Goal: Use online tool/utility: Utilize a website feature to perform a specific function

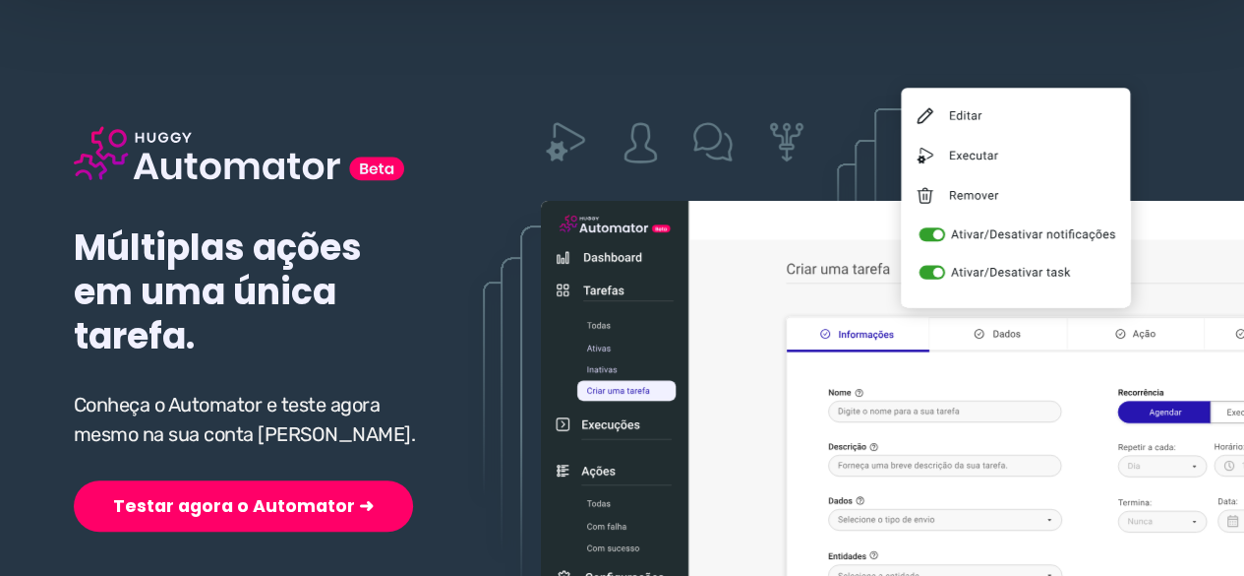
scroll to position [295, 0]
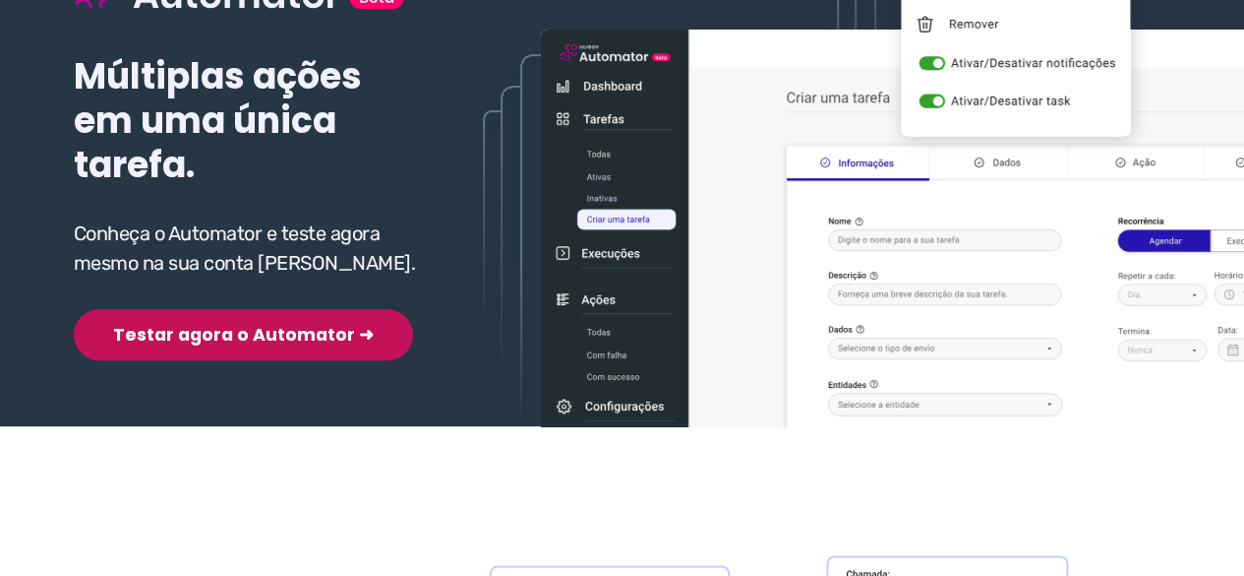
click at [205, 344] on button "Testar agora o Automator ➜" at bounding box center [243, 334] width 339 height 51
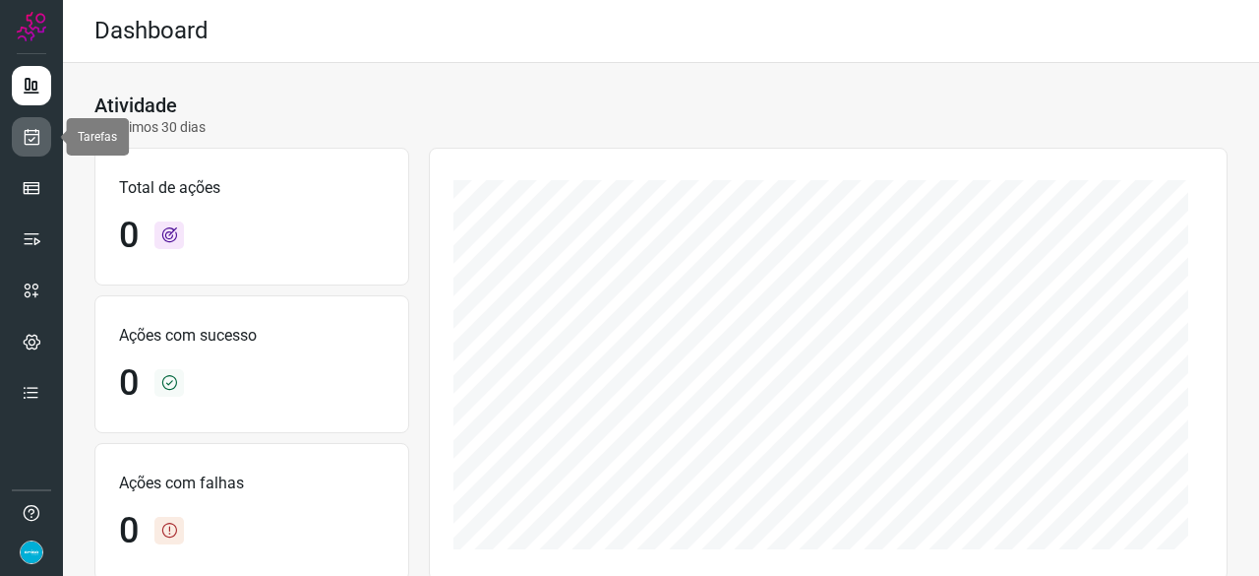
click at [31, 143] on icon at bounding box center [32, 137] width 21 height 20
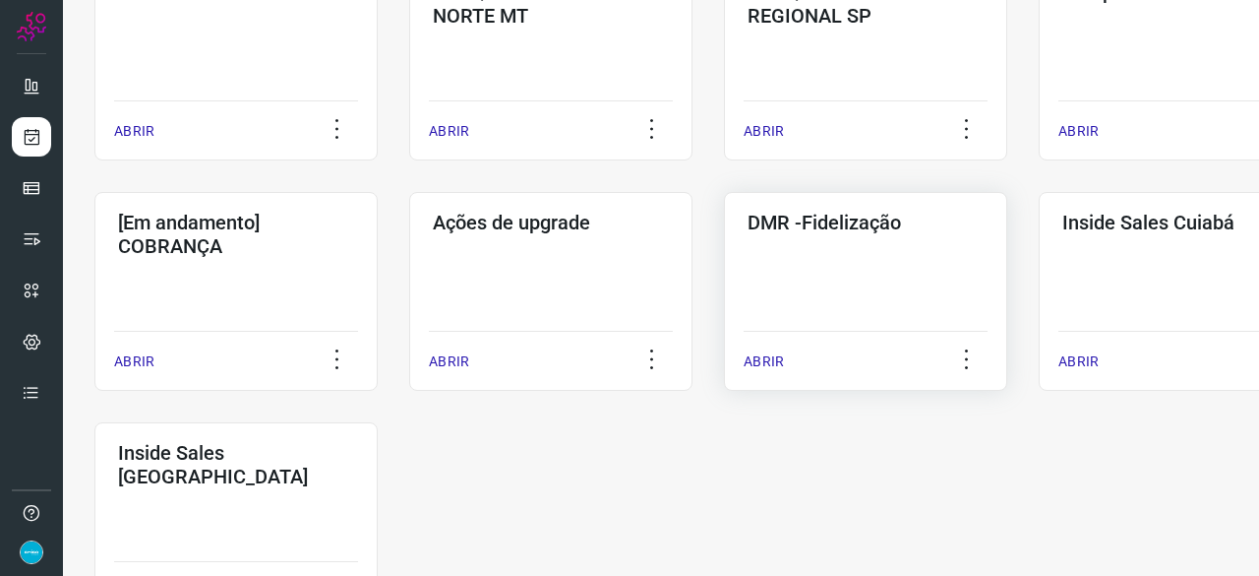
click at [775, 359] on p "ABRIR" at bounding box center [764, 361] width 40 height 21
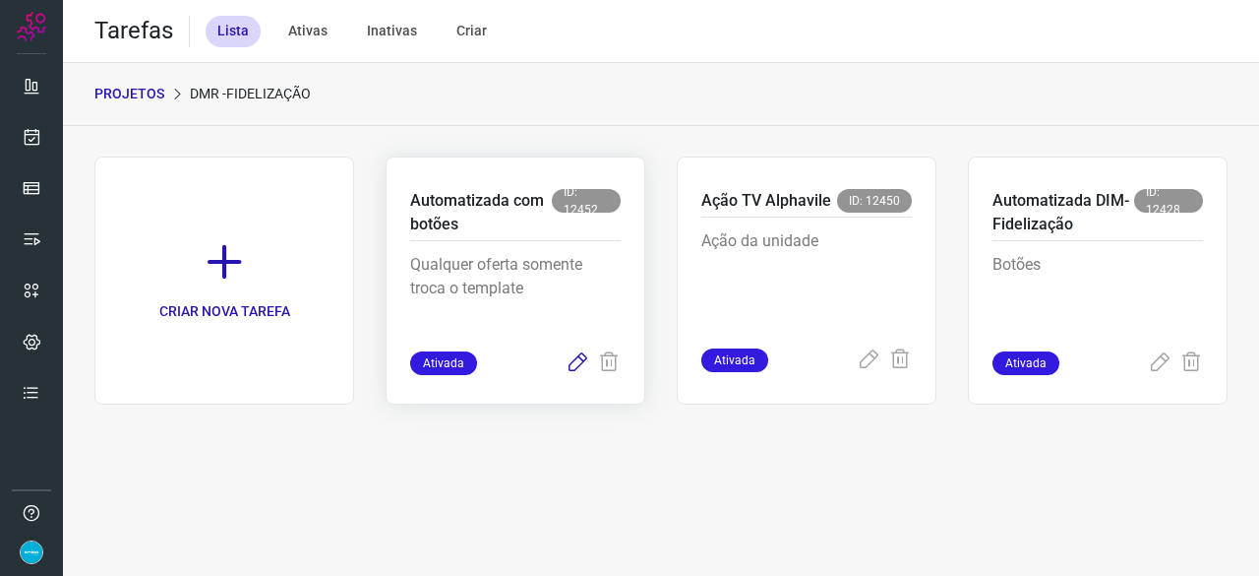
click at [579, 365] on icon at bounding box center [578, 363] width 24 height 24
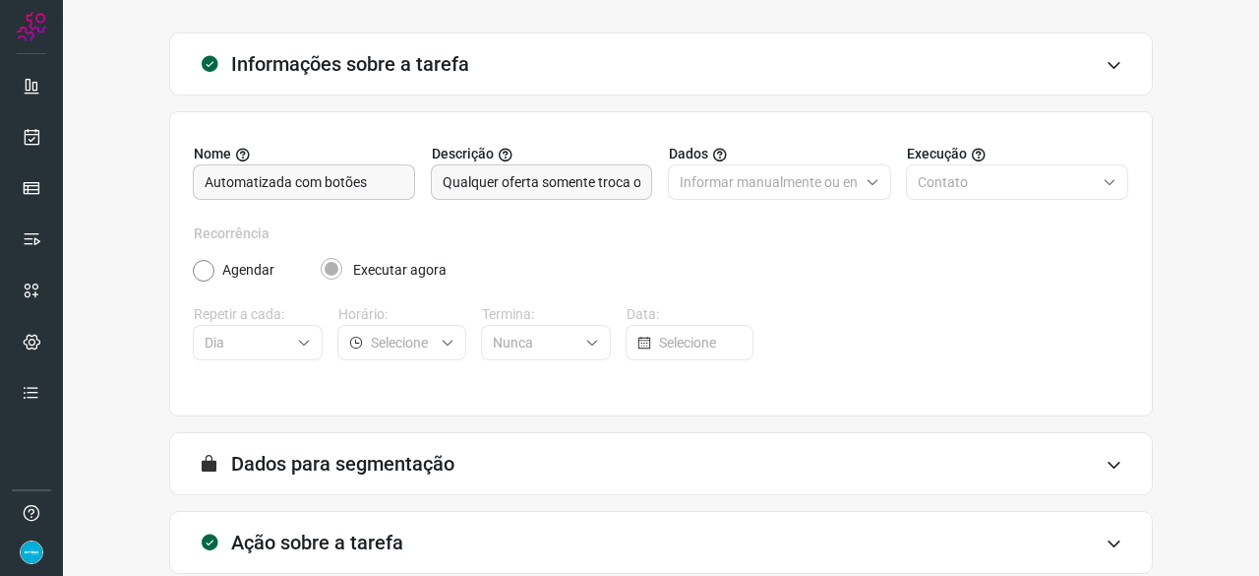
scroll to position [192, 0]
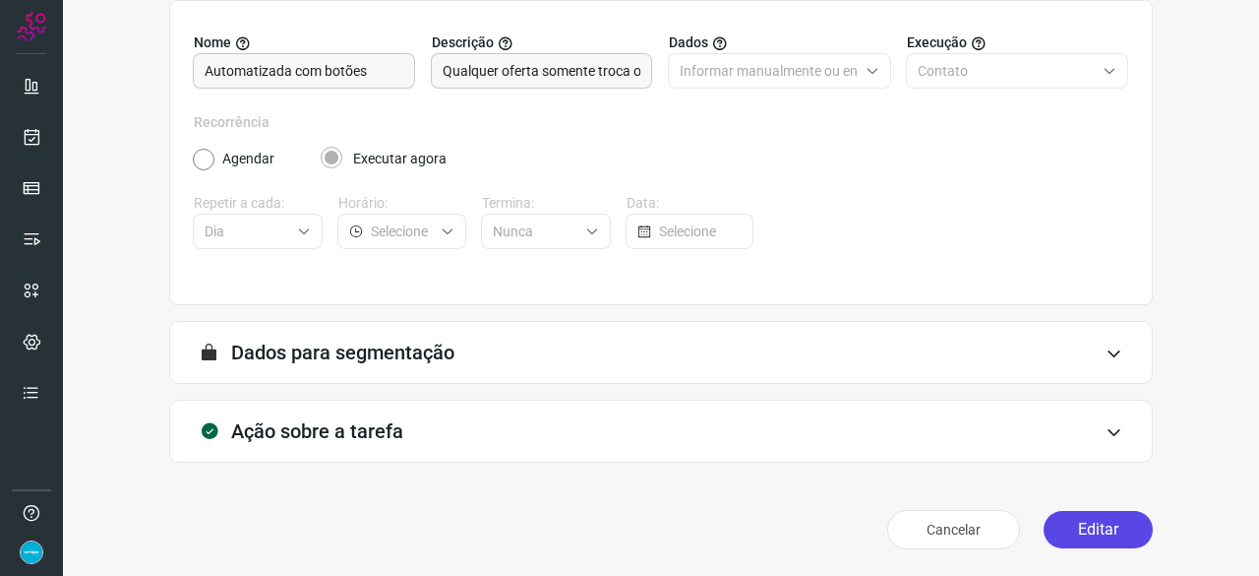
click at [1076, 534] on button "Editar" at bounding box center [1098, 529] width 109 height 37
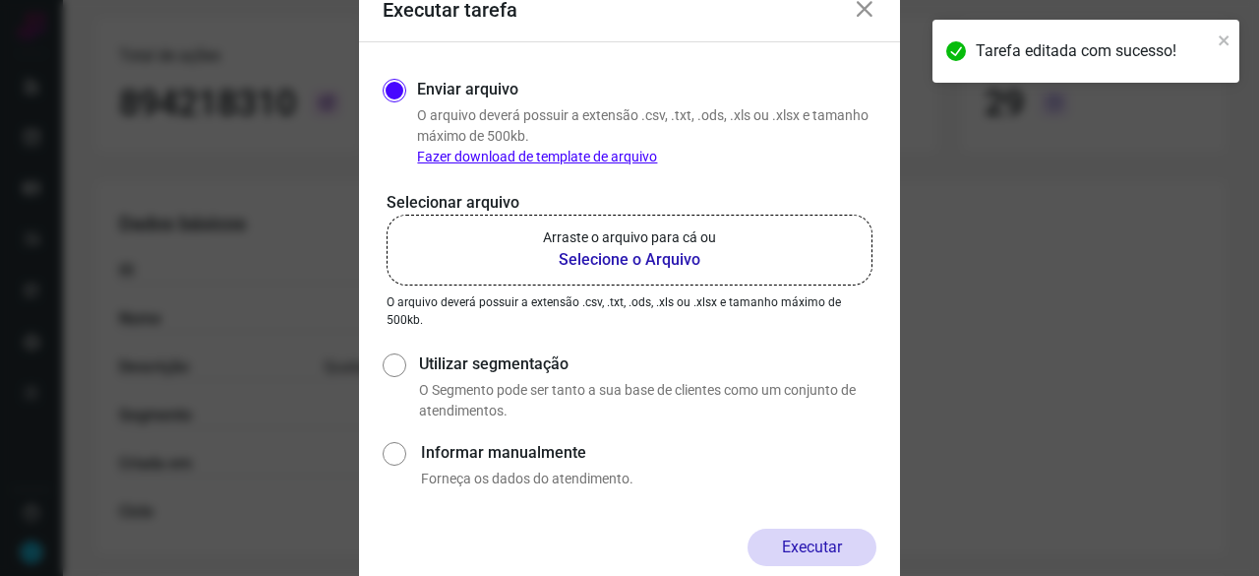
click at [618, 258] on b "Selecione o Arquivo" at bounding box center [629, 260] width 173 height 24
click at [0, 0] on input "Arraste o arquivo para cá ou Selecione o Arquivo" at bounding box center [0, 0] width 0 height 0
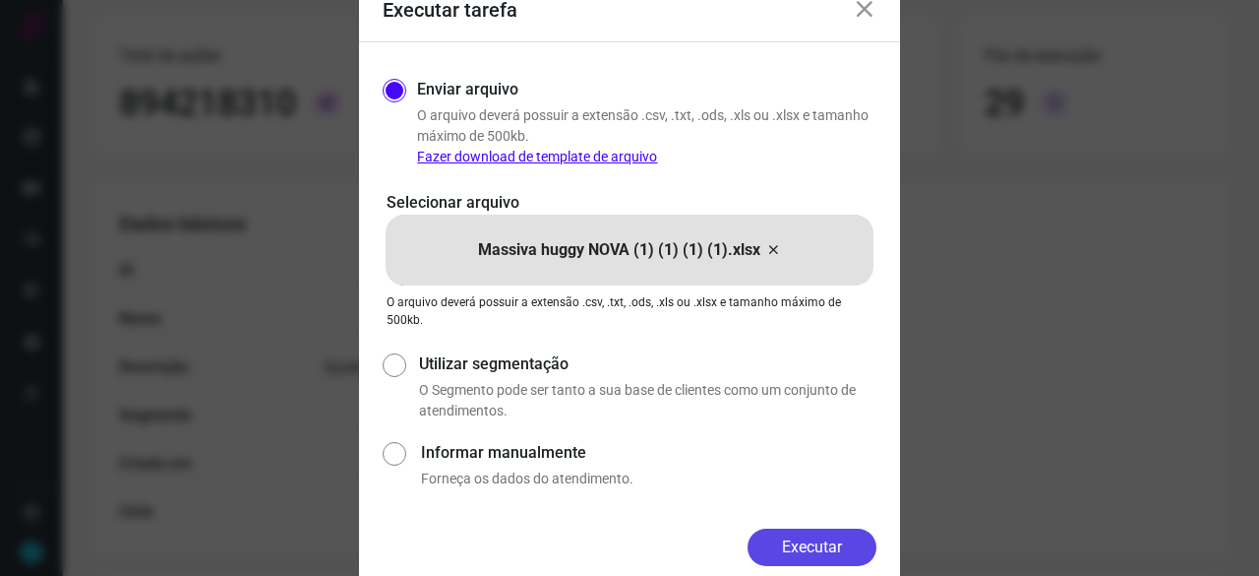
click at [802, 535] on button "Executar" at bounding box center [812, 546] width 129 height 37
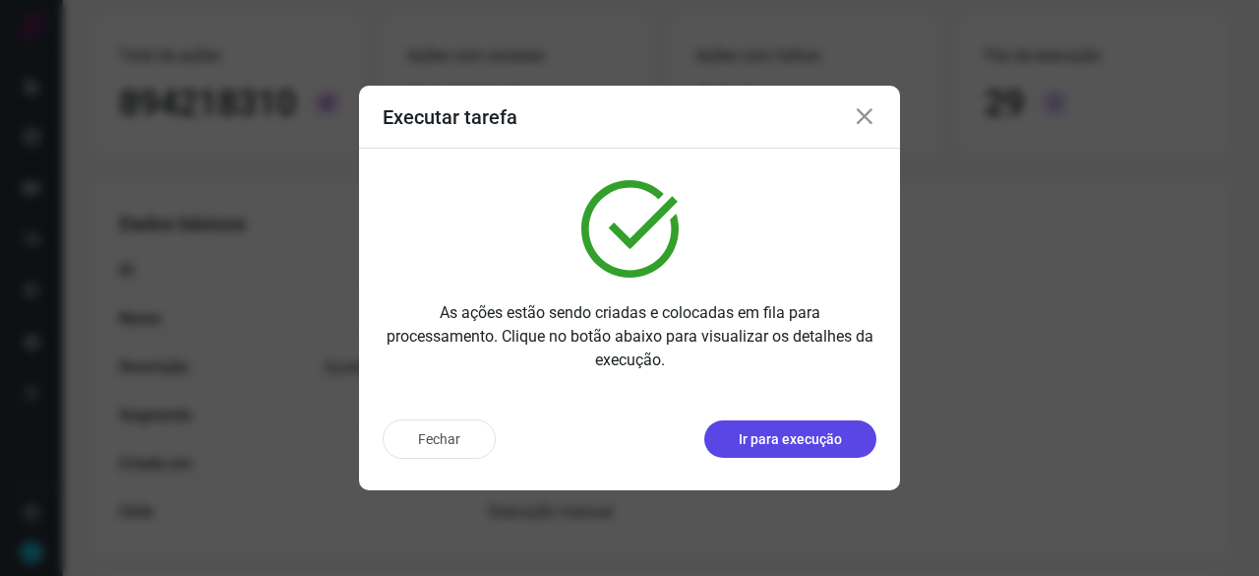
click at [803, 442] on p "Ir para execução" at bounding box center [790, 439] width 103 height 21
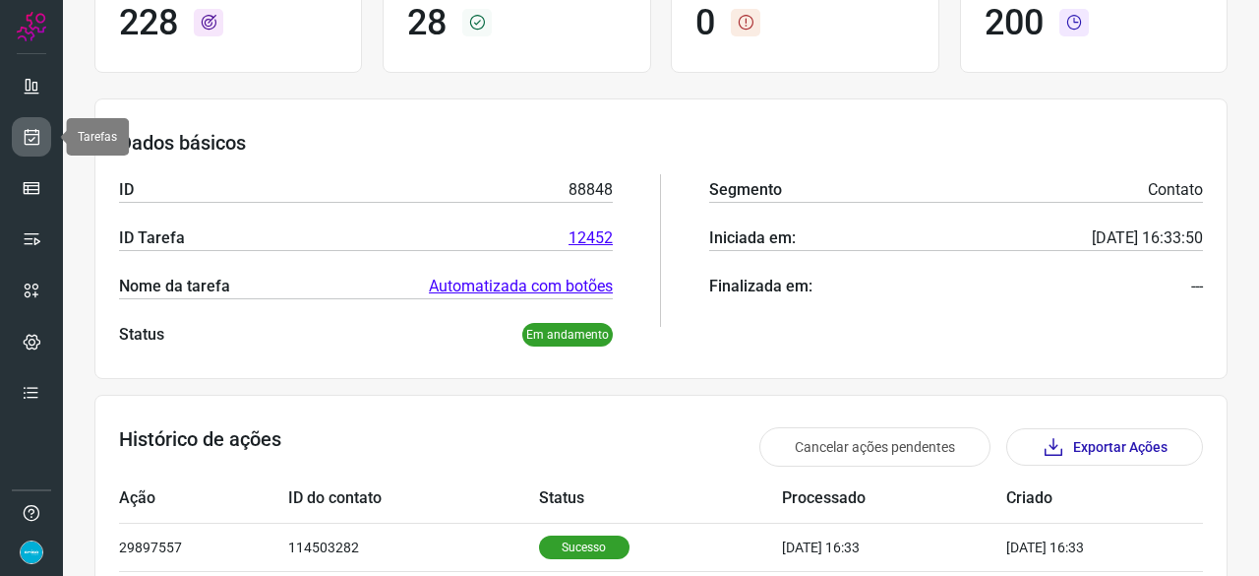
click at [44, 134] on link at bounding box center [31, 136] width 39 height 39
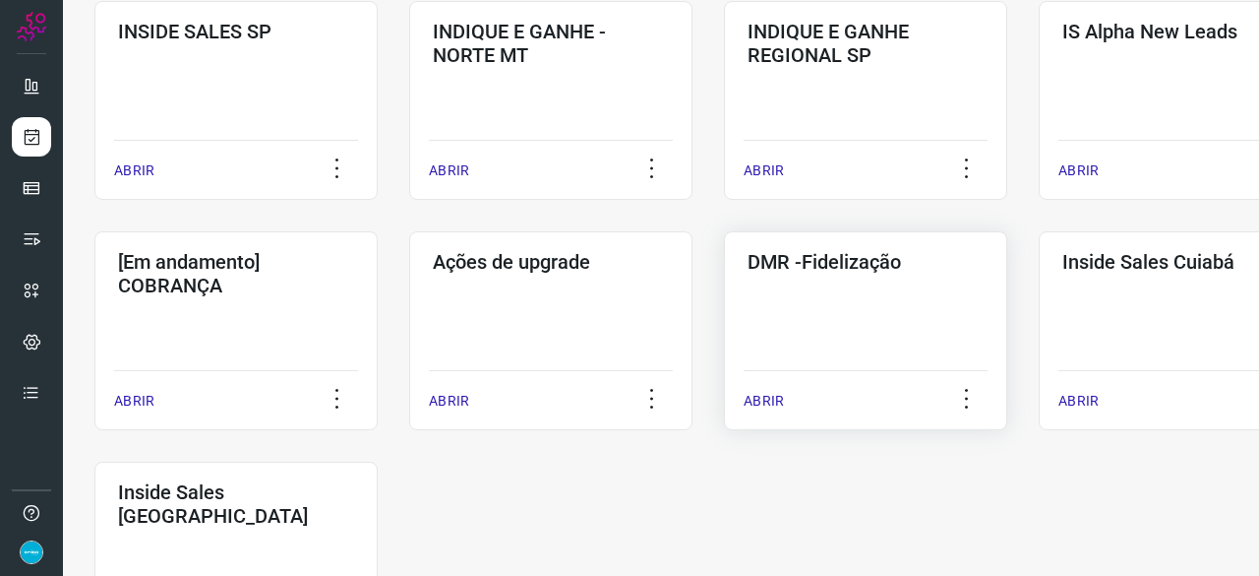
click at [756, 397] on p "ABRIR" at bounding box center [764, 401] width 40 height 21
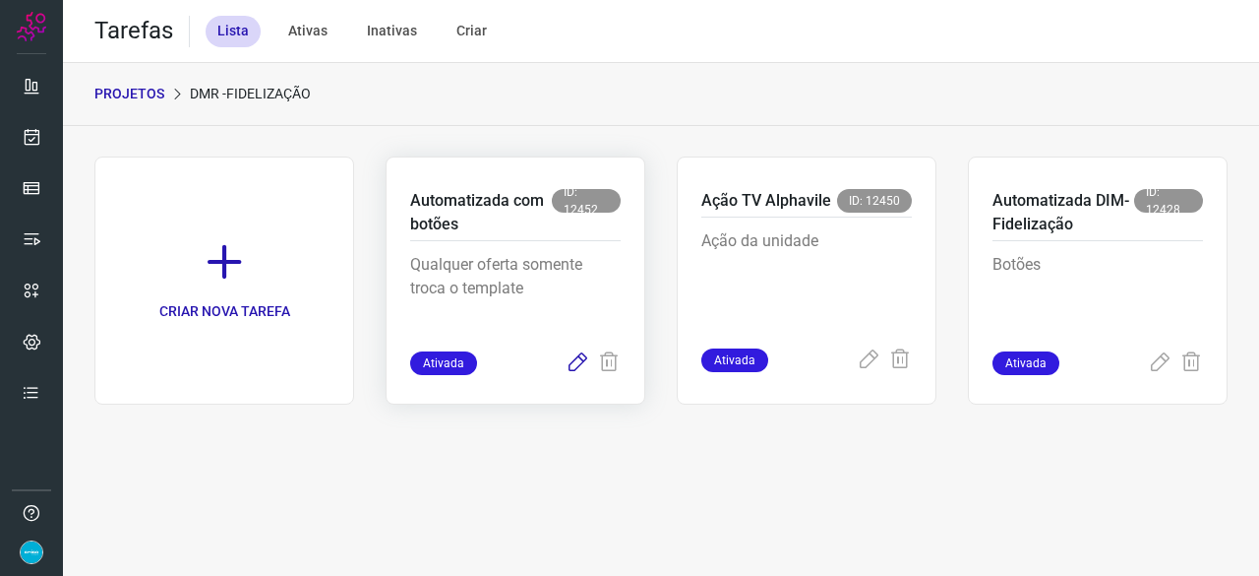
click at [576, 357] on icon at bounding box center [578, 363] width 24 height 24
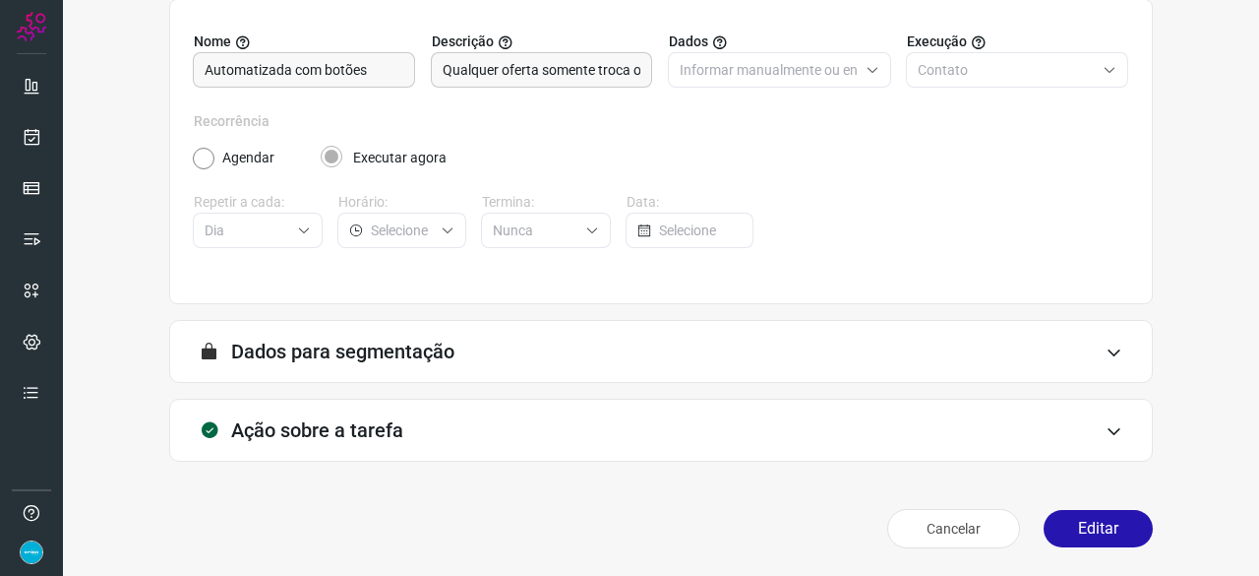
scroll to position [192, 0]
click at [1116, 526] on button "Editar" at bounding box center [1098, 529] width 109 height 37
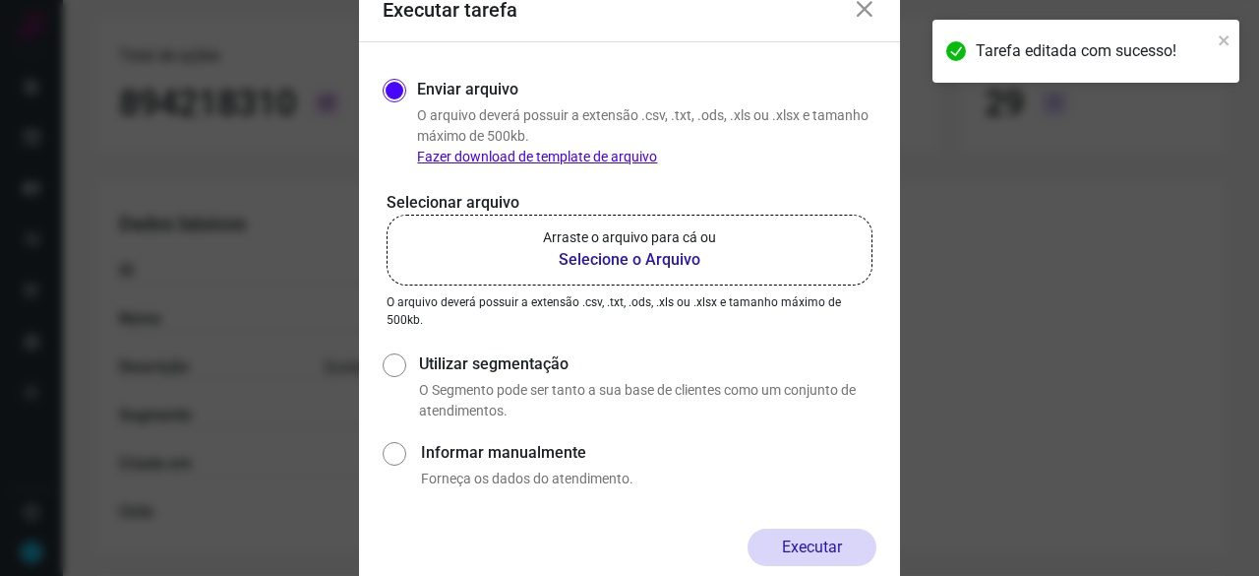
click at [587, 263] on b "Selecione o Arquivo" at bounding box center [629, 260] width 173 height 24
click at [0, 0] on input "Arraste o arquivo para cá ou Selecione o Arquivo" at bounding box center [0, 0] width 0 height 0
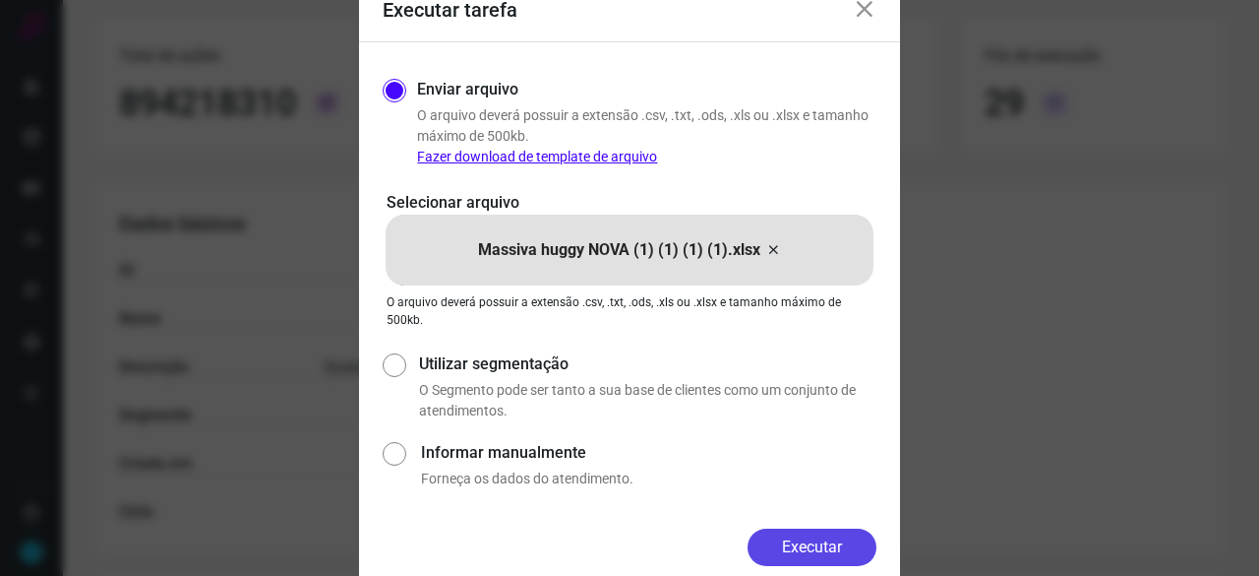
click at [848, 540] on button "Executar" at bounding box center [812, 546] width 129 height 37
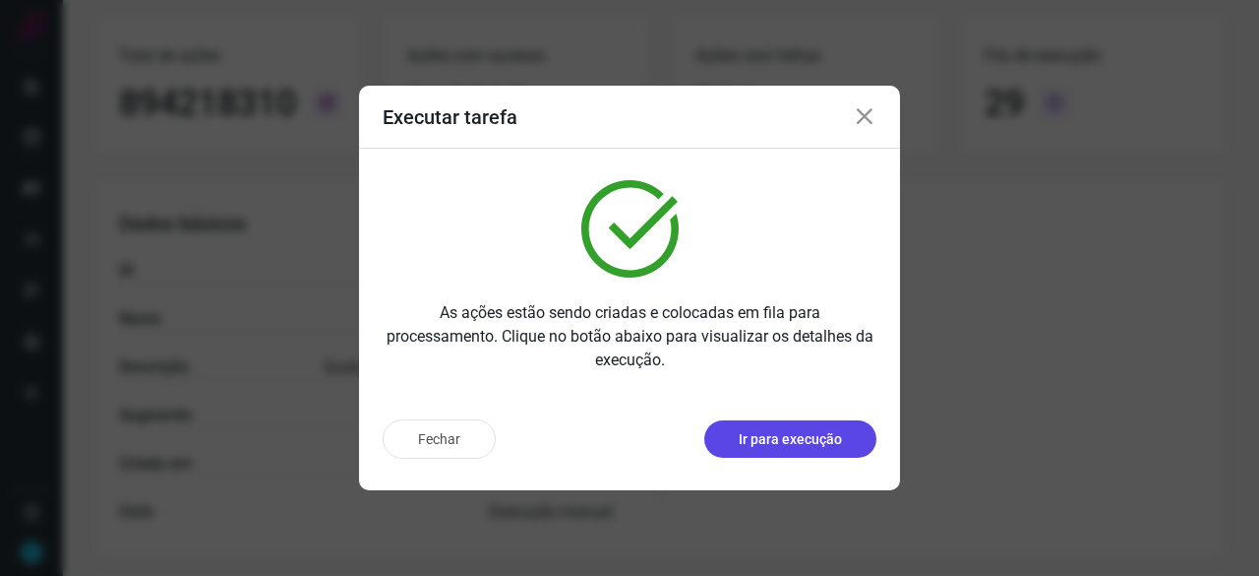
click at [758, 429] on p "Ir para execução" at bounding box center [790, 439] width 103 height 21
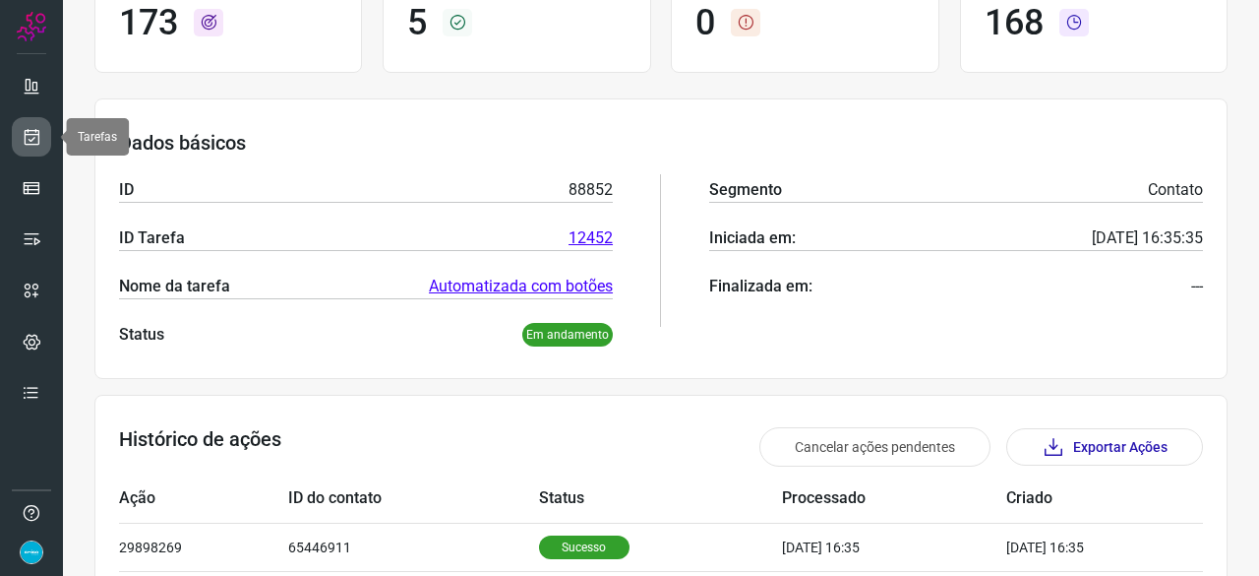
click at [45, 139] on link at bounding box center [31, 136] width 39 height 39
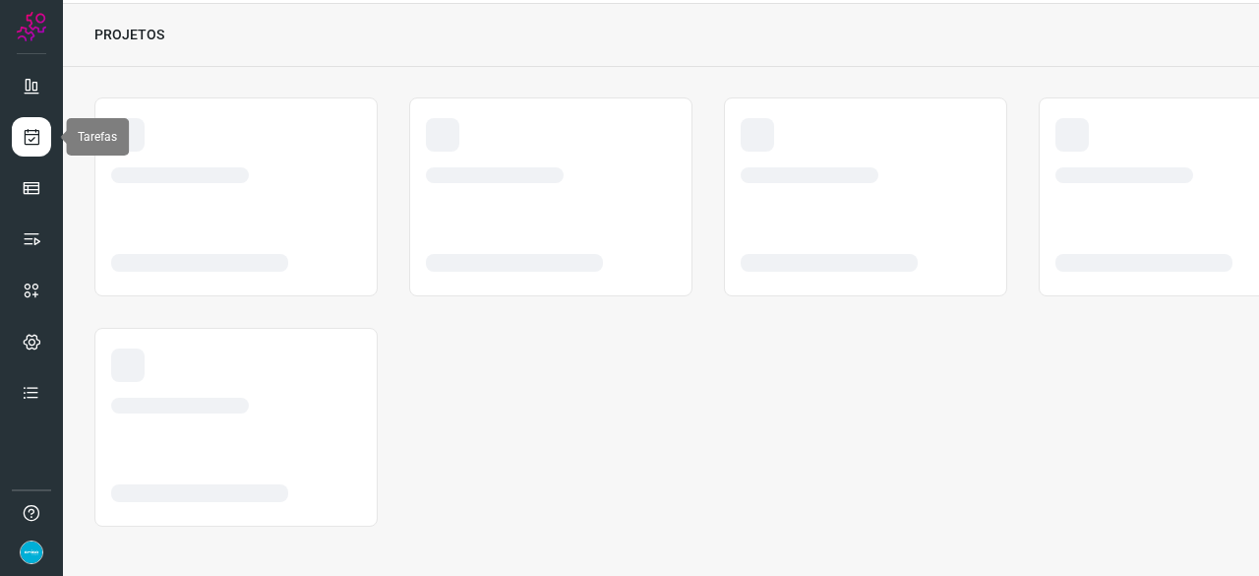
scroll to position [59, 0]
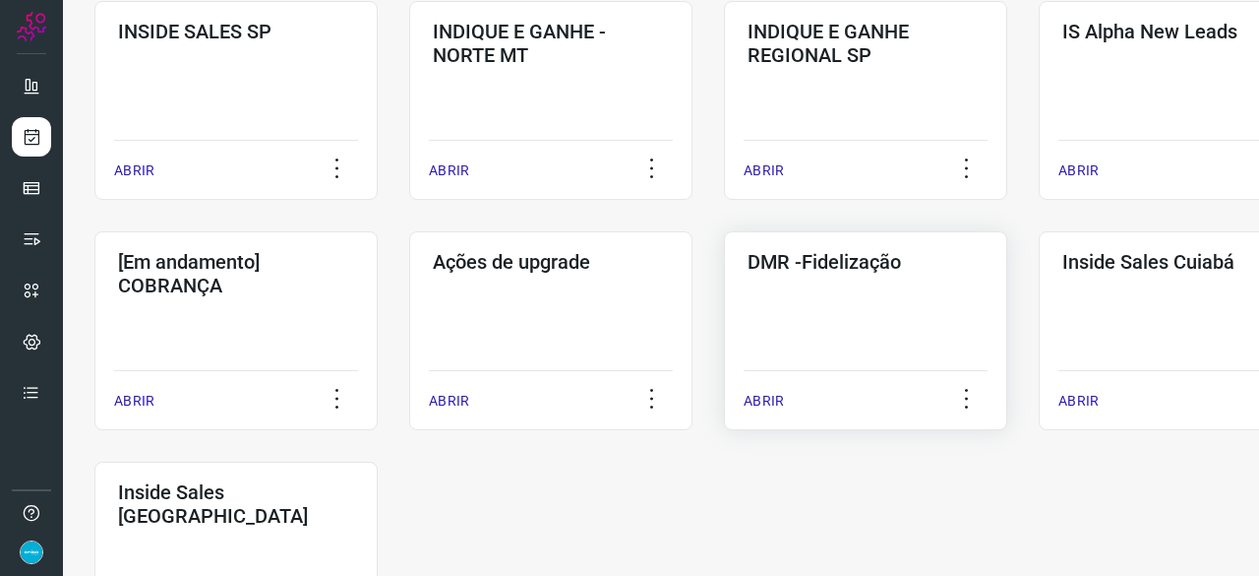
click at [762, 397] on p "ABRIR" at bounding box center [764, 401] width 40 height 21
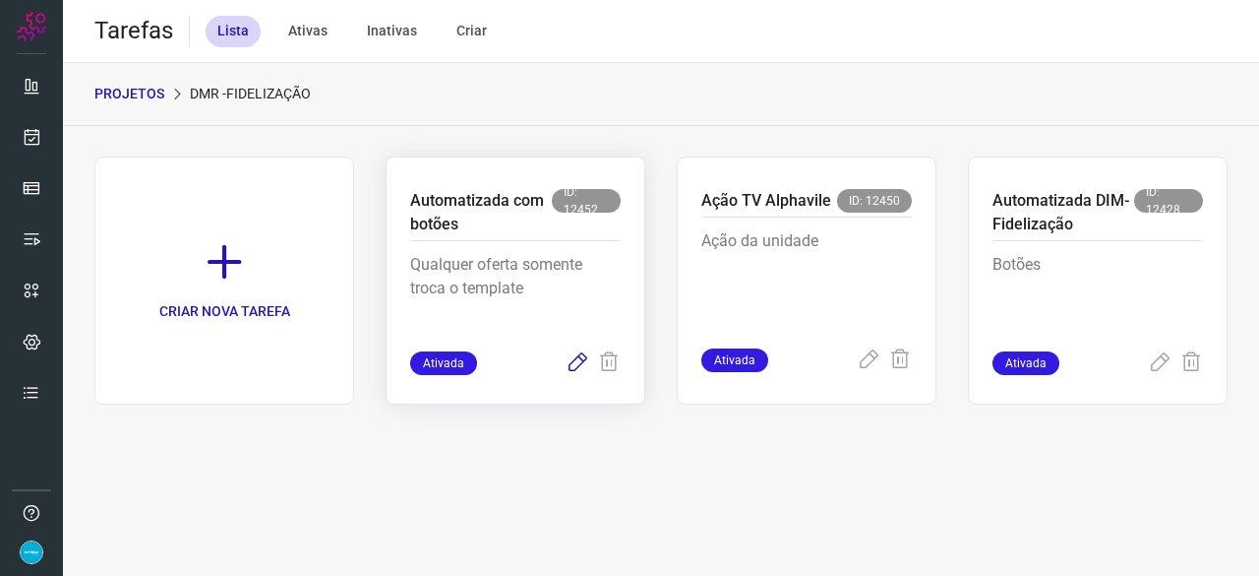
click at [576, 360] on icon at bounding box center [578, 363] width 24 height 24
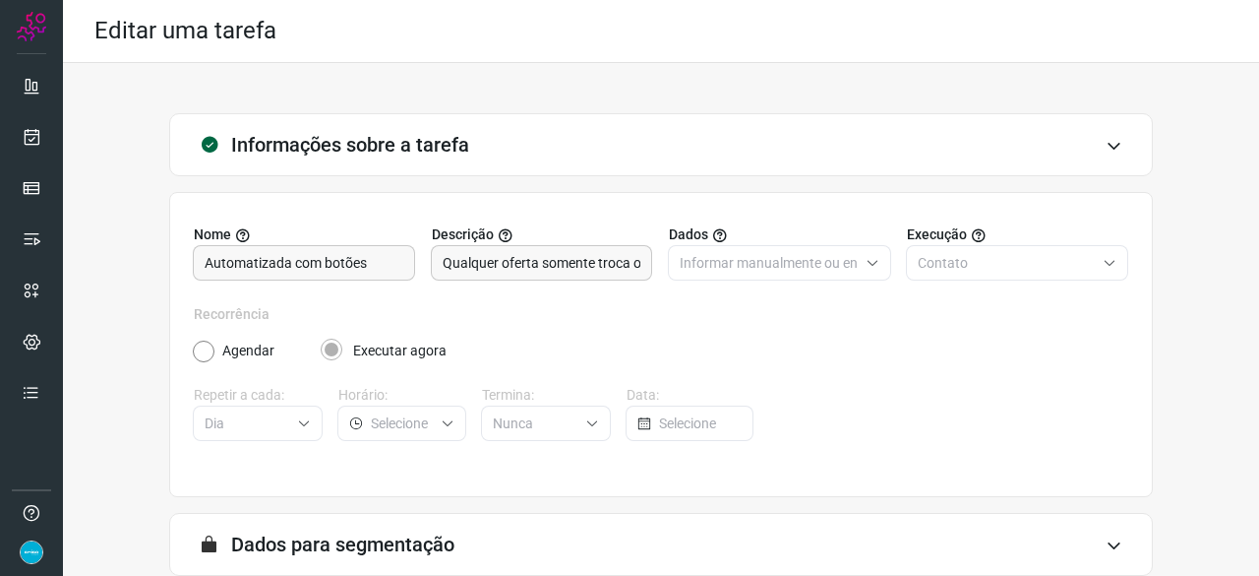
scroll to position [192, 0]
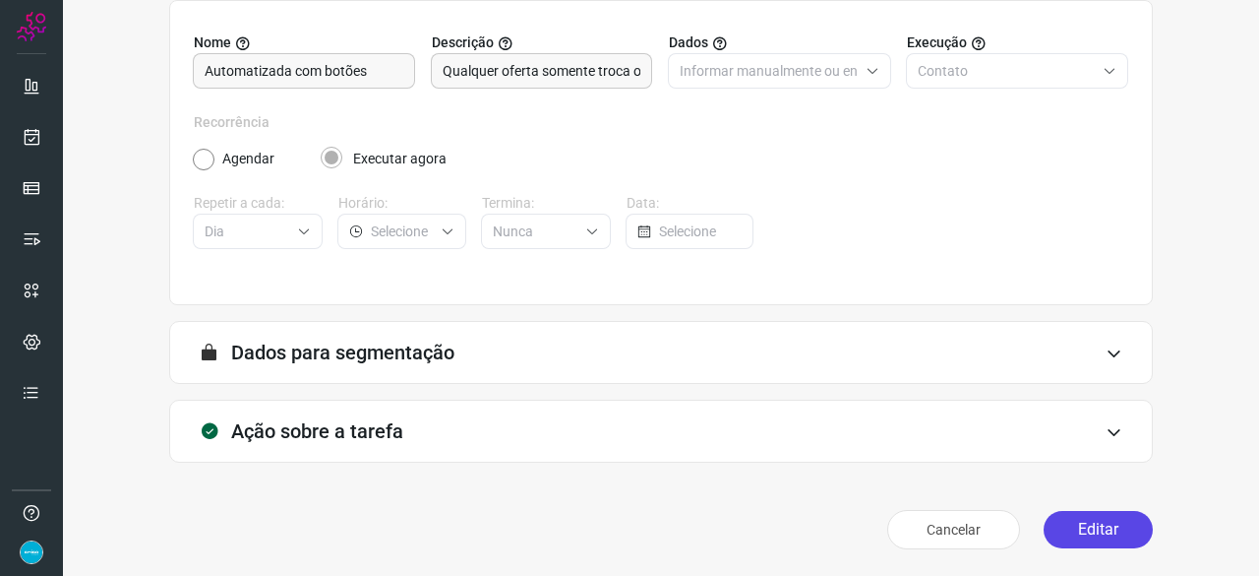
click at [1097, 527] on button "Editar" at bounding box center [1098, 529] width 109 height 37
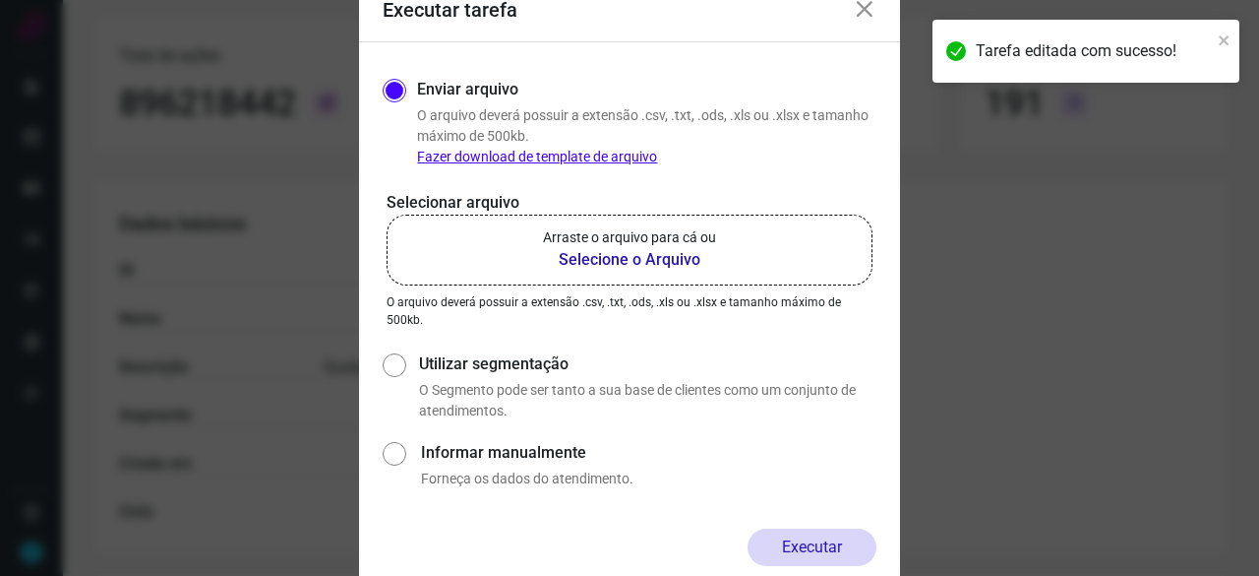
click at [586, 253] on b "Selecione o Arquivo" at bounding box center [629, 260] width 173 height 24
click at [0, 0] on input "Arraste o arquivo para cá ou Selecione o Arquivo" at bounding box center [0, 0] width 0 height 0
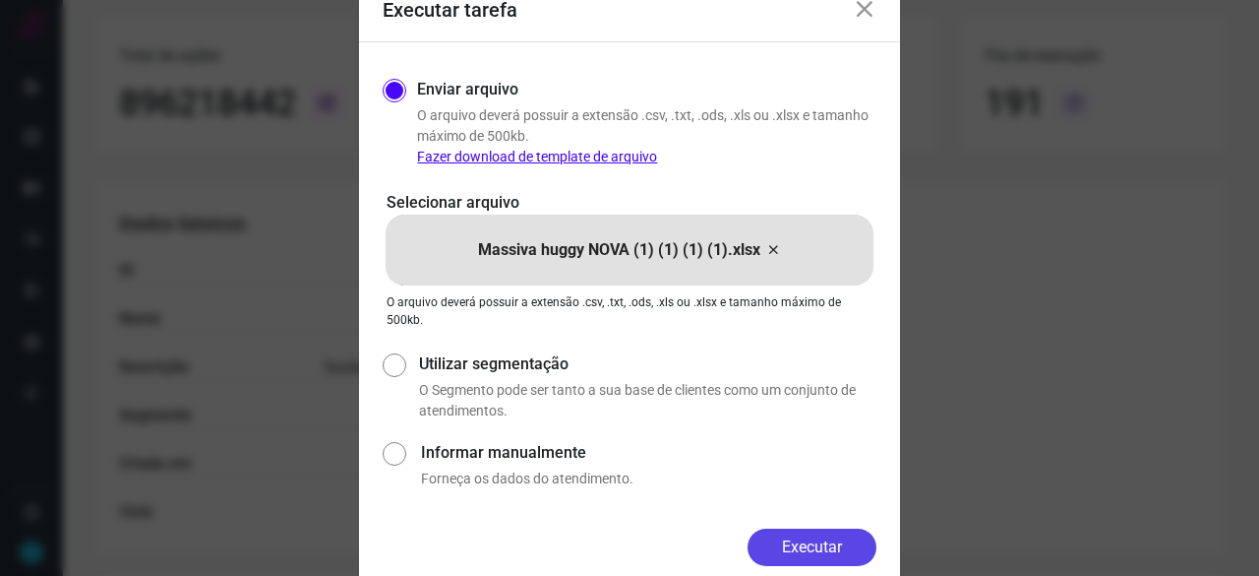
click at [831, 543] on button "Executar" at bounding box center [812, 546] width 129 height 37
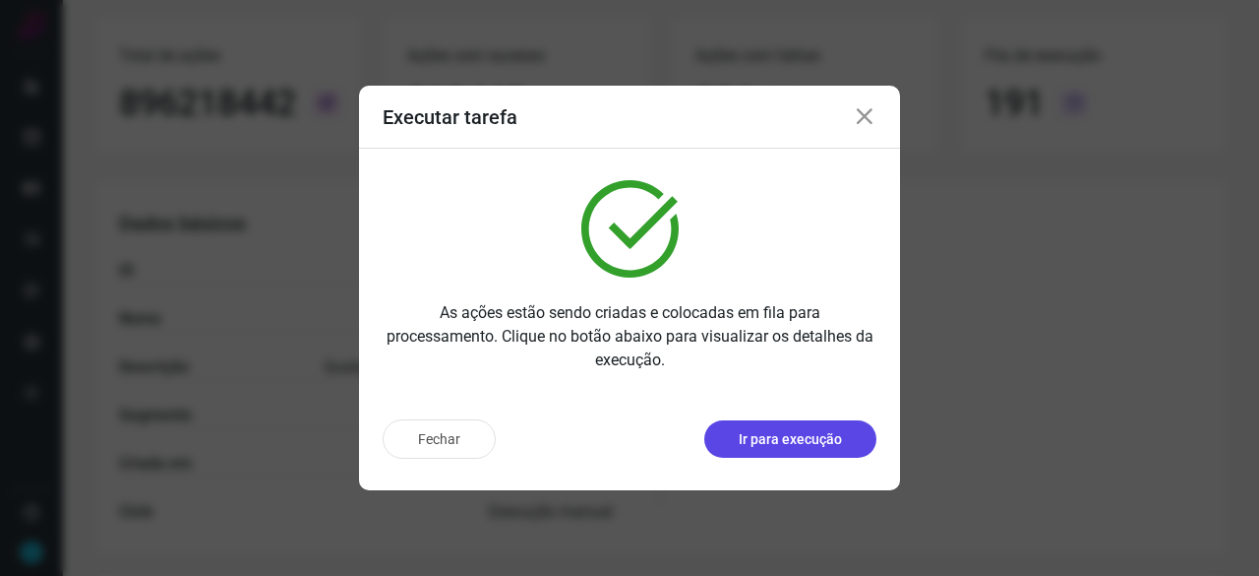
click at [781, 442] on p "Ir para execução" at bounding box center [790, 439] width 103 height 21
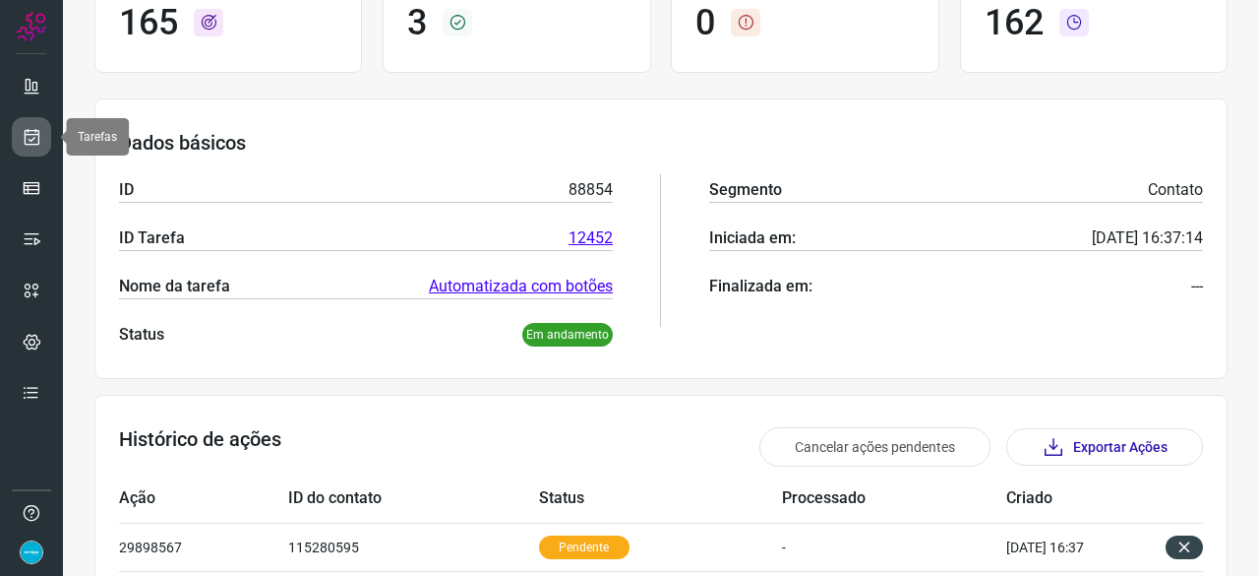
click at [22, 132] on icon at bounding box center [32, 137] width 21 height 20
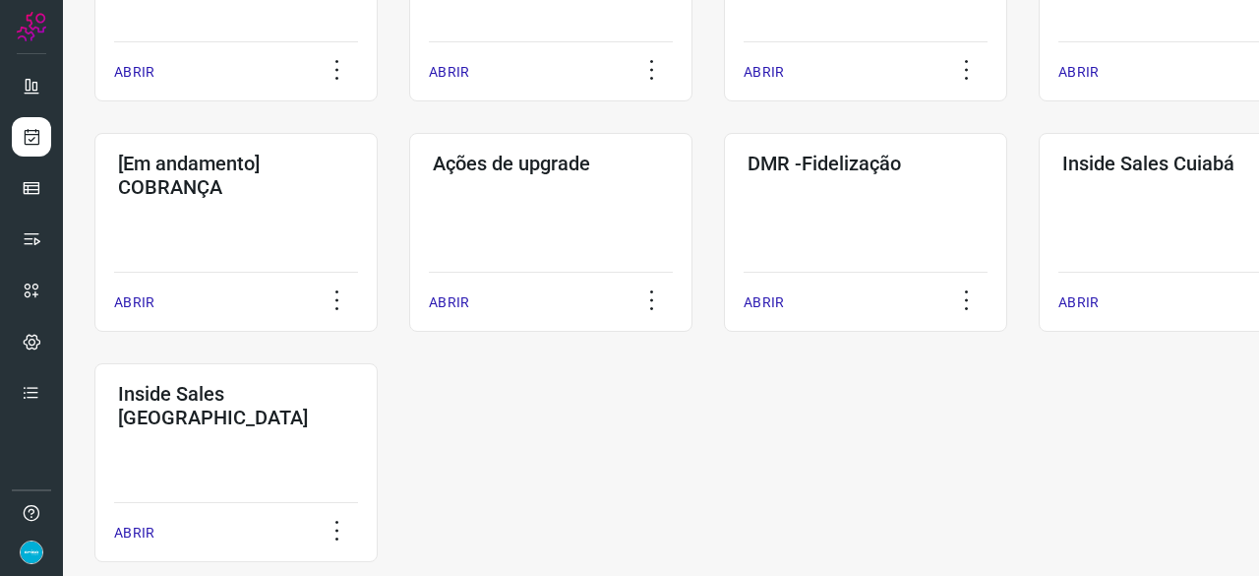
scroll to position [1027, 0]
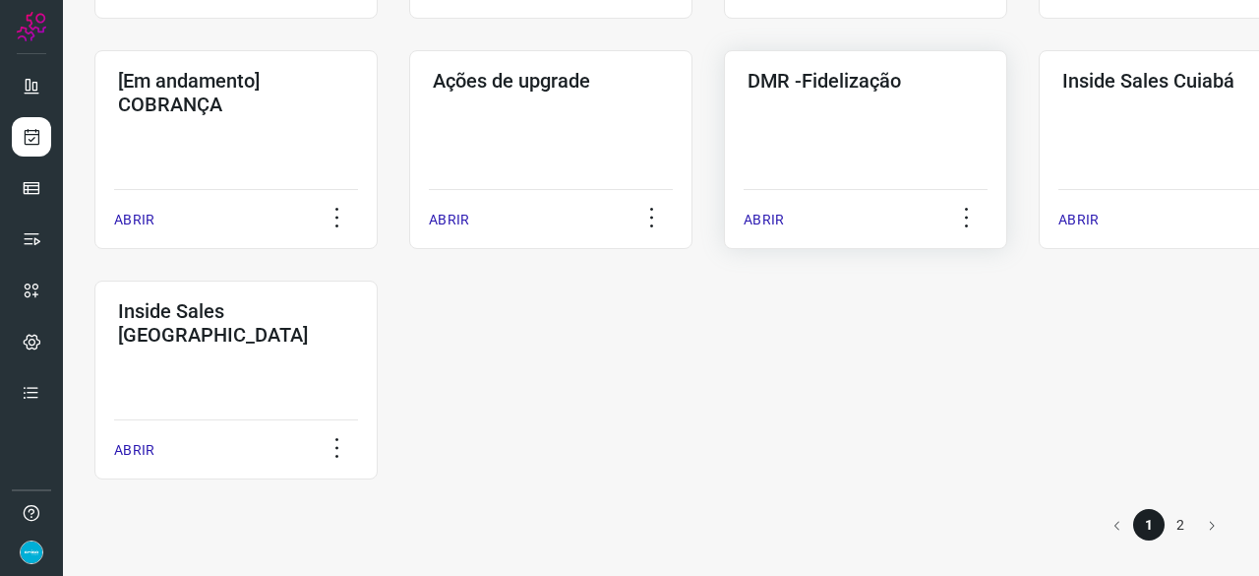
click at [768, 223] on p "ABRIR" at bounding box center [764, 220] width 40 height 21
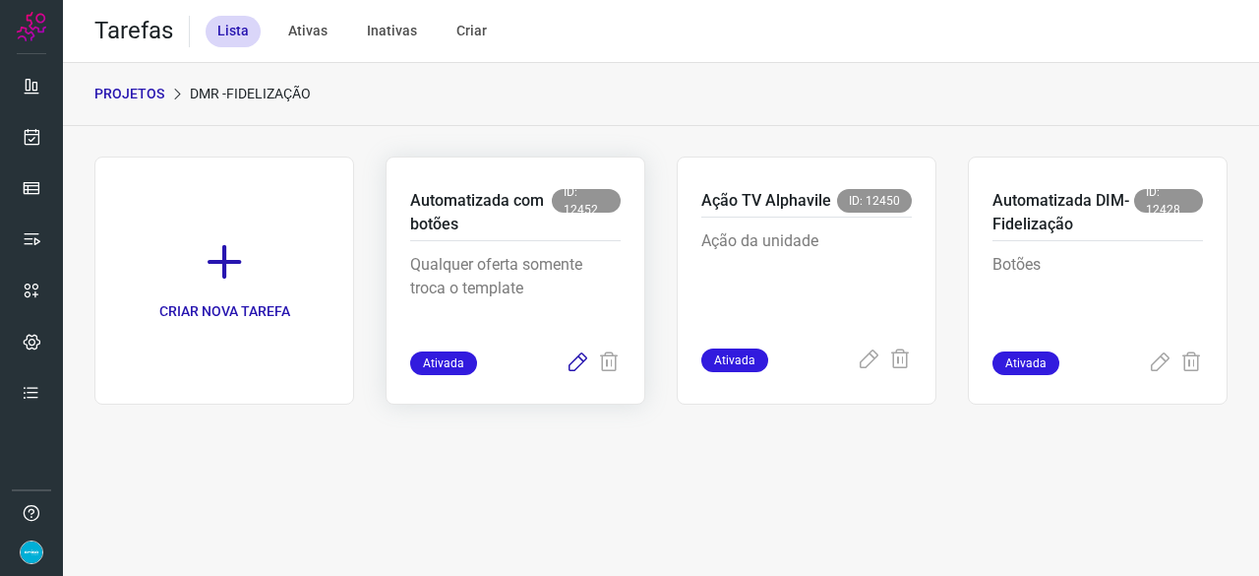
click at [575, 363] on icon at bounding box center [578, 363] width 24 height 24
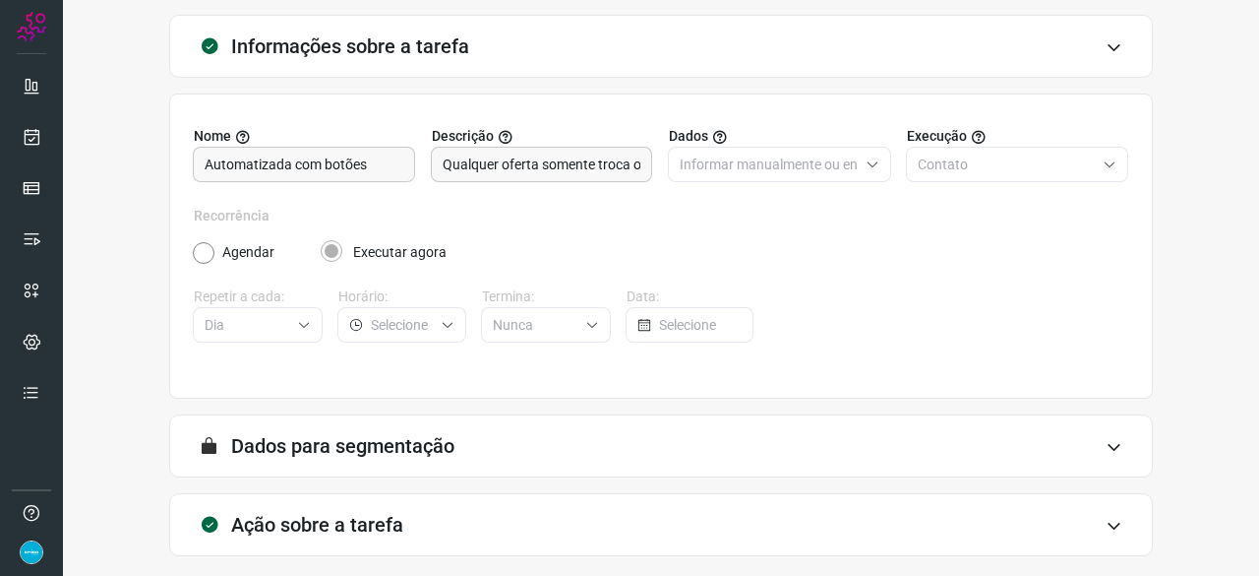
scroll to position [192, 0]
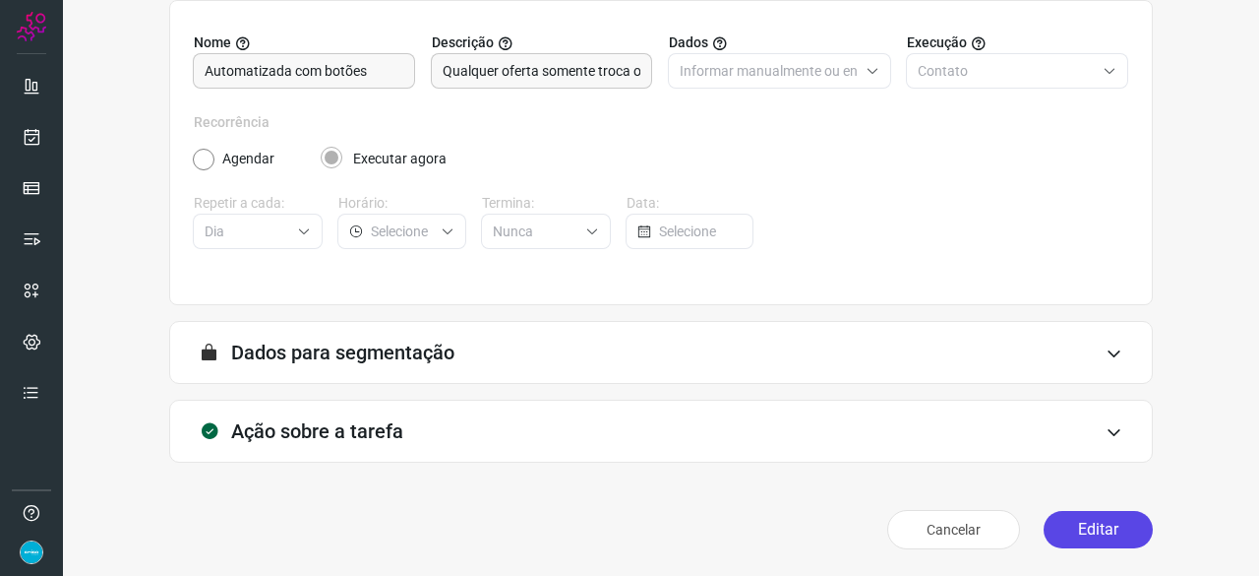
click at [1094, 528] on button "Editar" at bounding box center [1098, 529] width 109 height 37
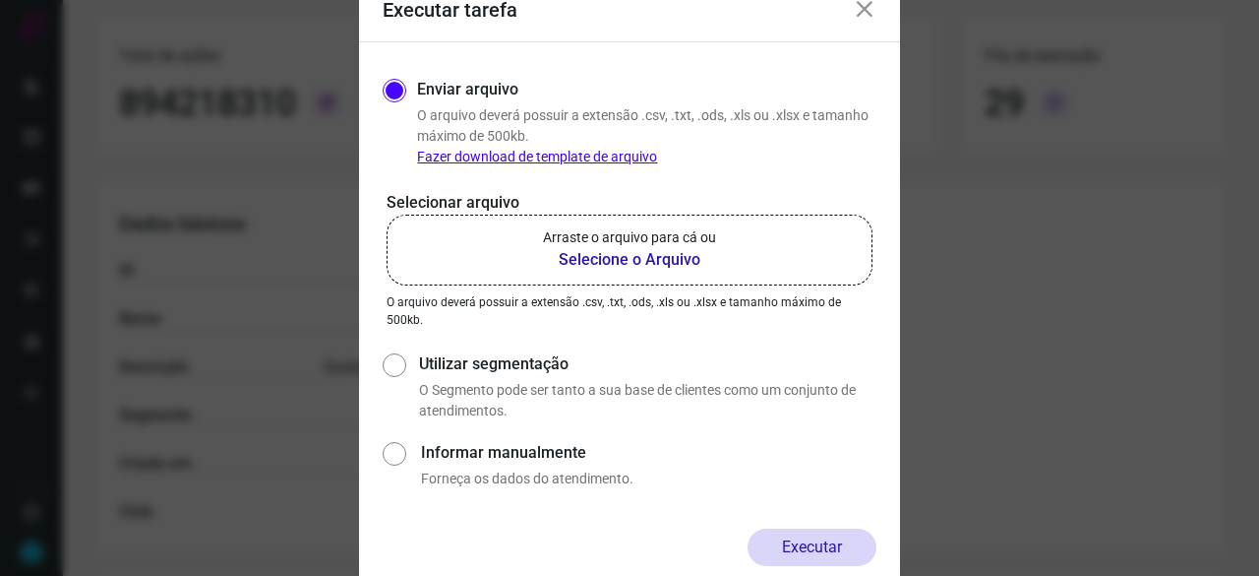
click at [626, 261] on b "Selecione o Arquivo" at bounding box center [629, 260] width 173 height 24
click at [0, 0] on input "Arraste o arquivo para cá ou Selecione o Arquivo" at bounding box center [0, 0] width 0 height 0
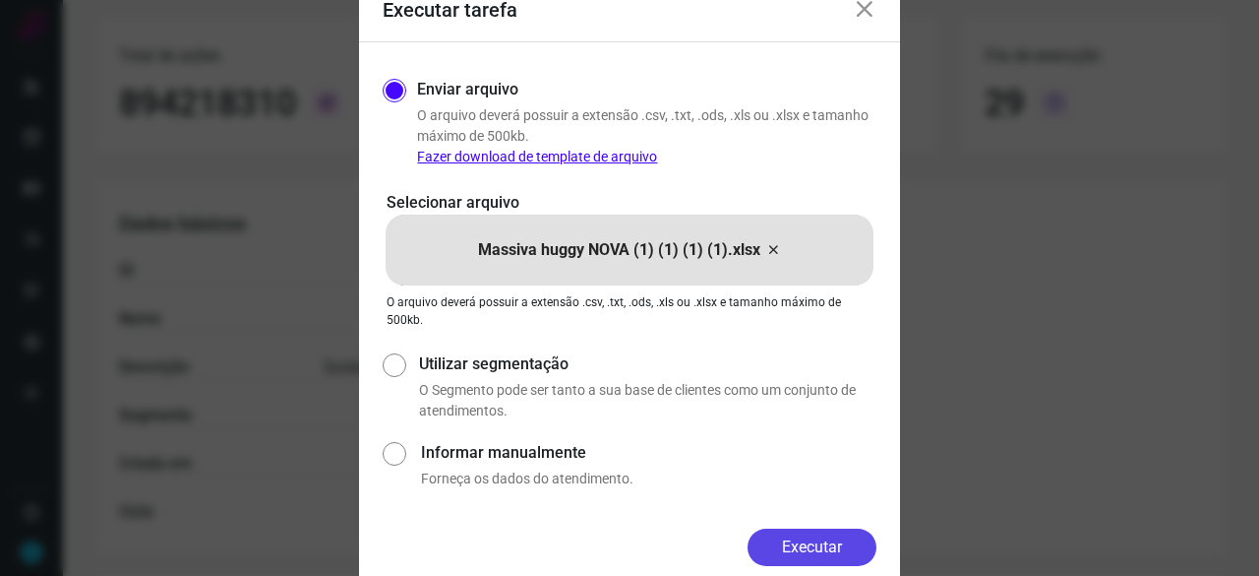
click at [841, 553] on button "Executar" at bounding box center [812, 546] width 129 height 37
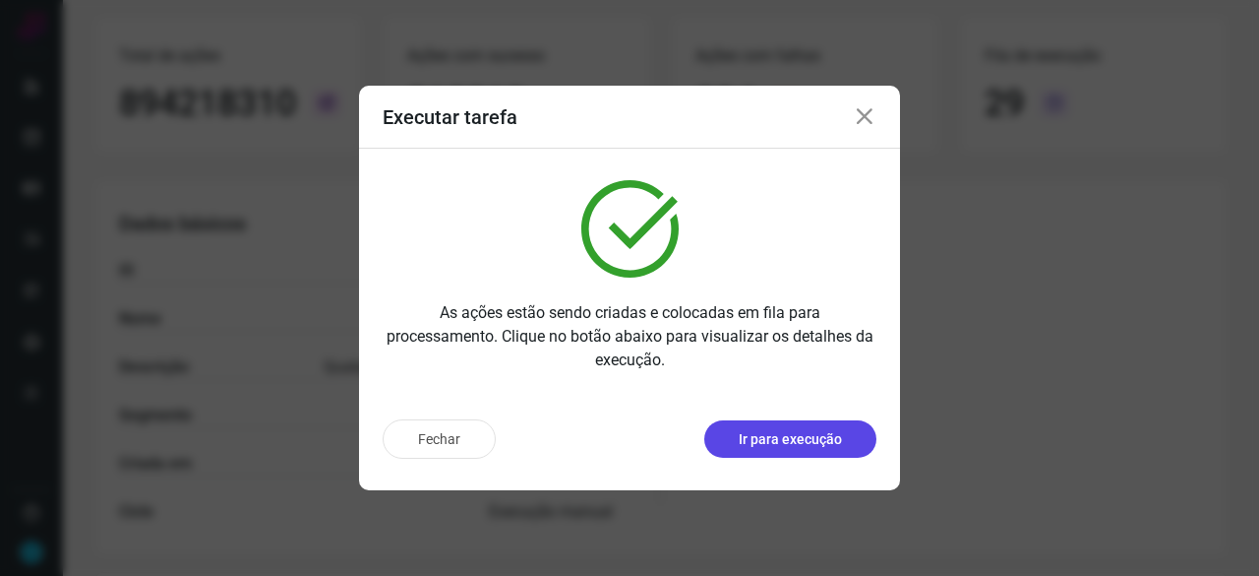
click at [809, 443] on p "Ir para execução" at bounding box center [790, 439] width 103 height 21
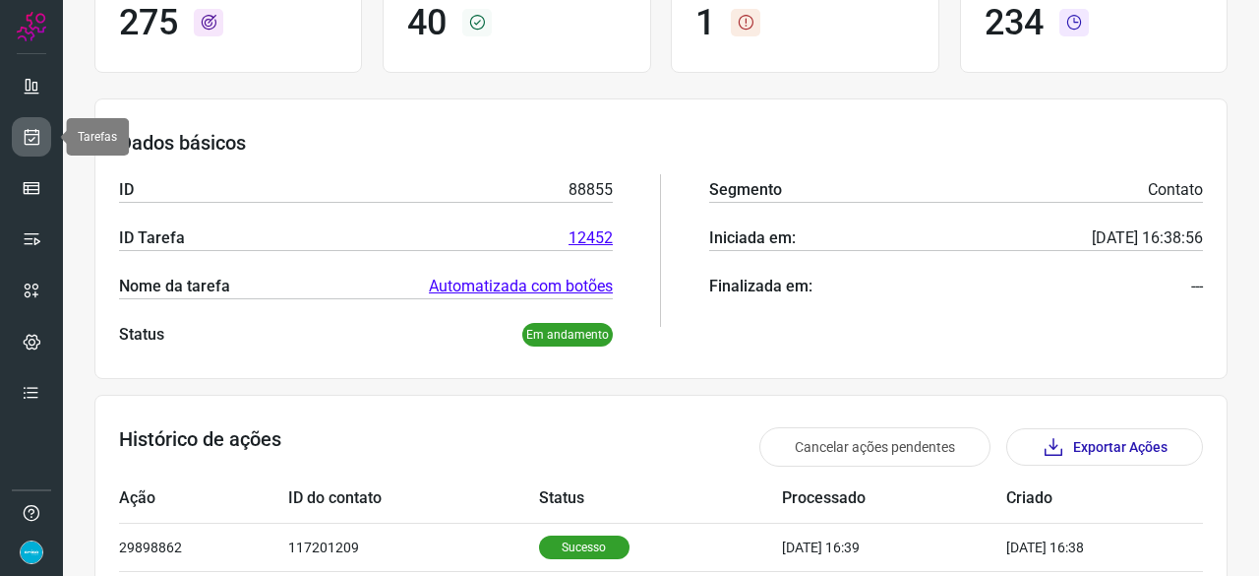
click at [29, 131] on icon at bounding box center [32, 137] width 21 height 20
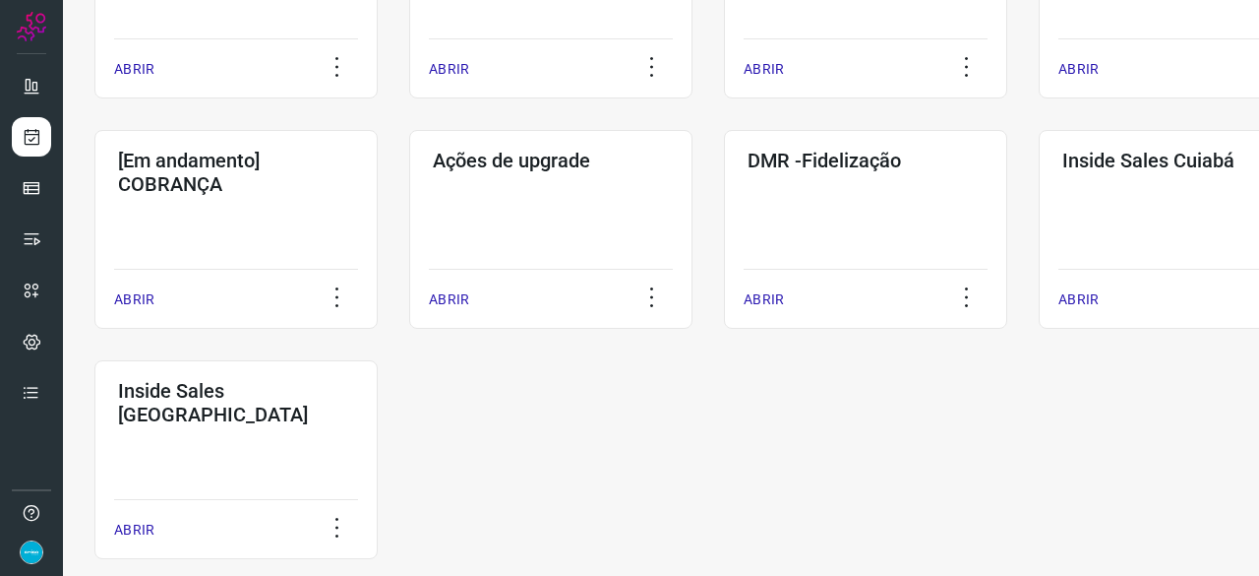
scroll to position [1027, 0]
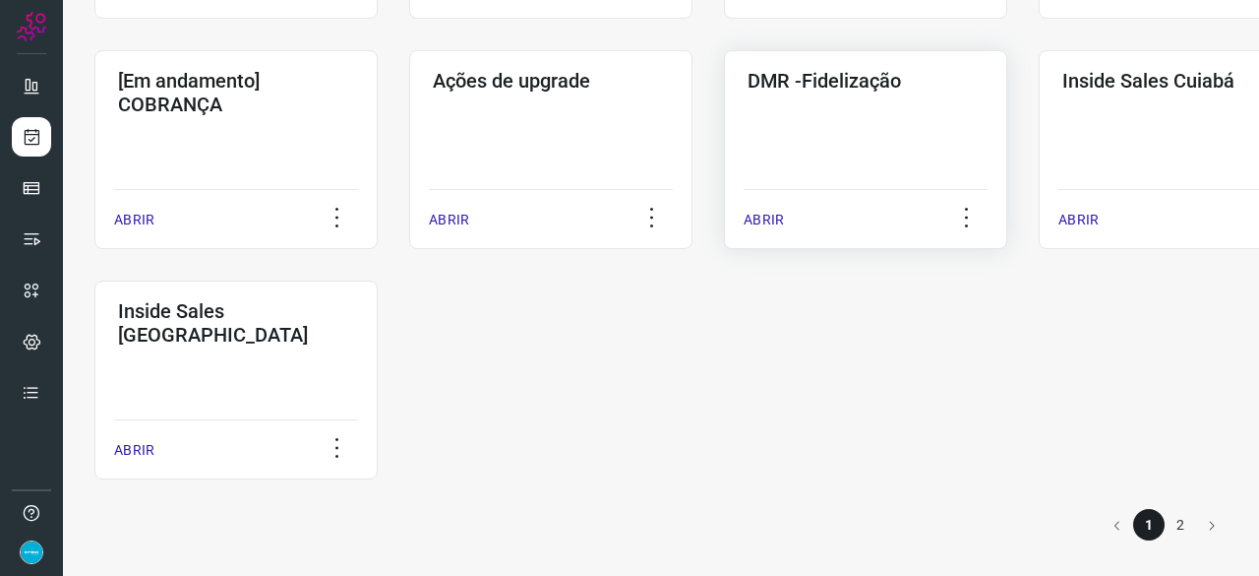
click at [777, 204] on div "ABRIR" at bounding box center [866, 213] width 244 height 49
click at [775, 221] on p "ABRIR" at bounding box center [764, 220] width 40 height 21
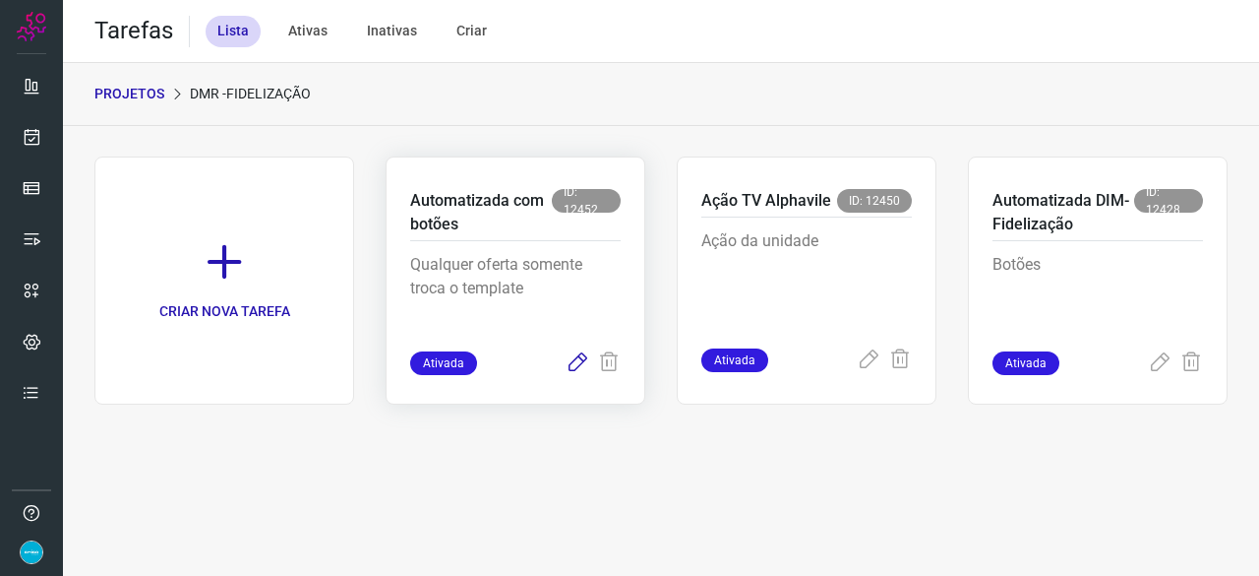
click at [574, 361] on icon at bounding box center [578, 363] width 24 height 24
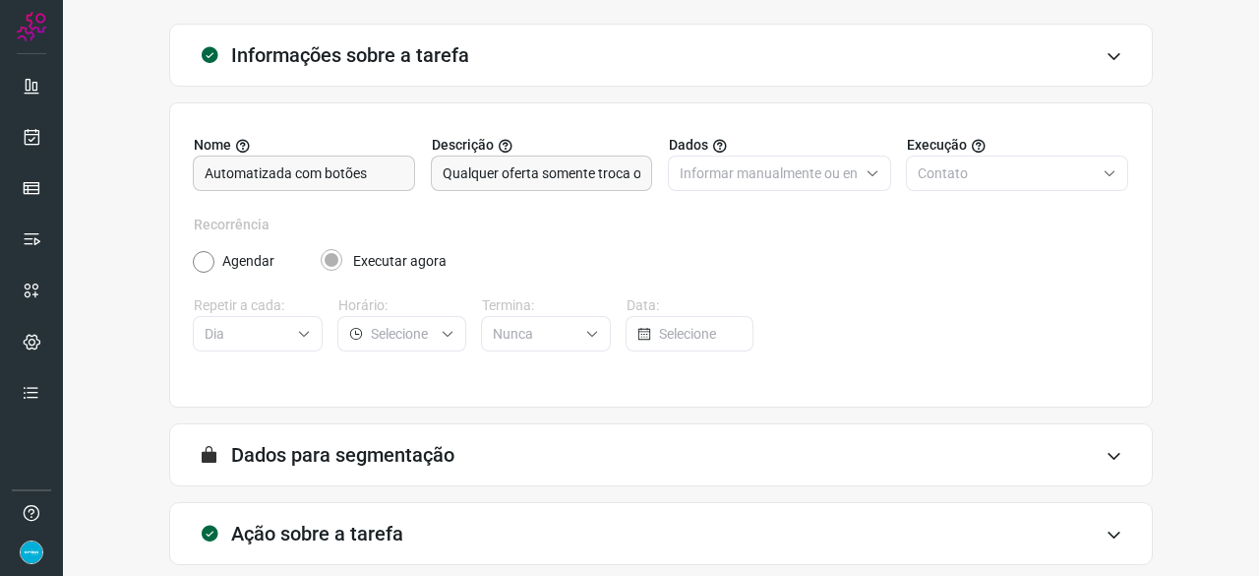
scroll to position [192, 0]
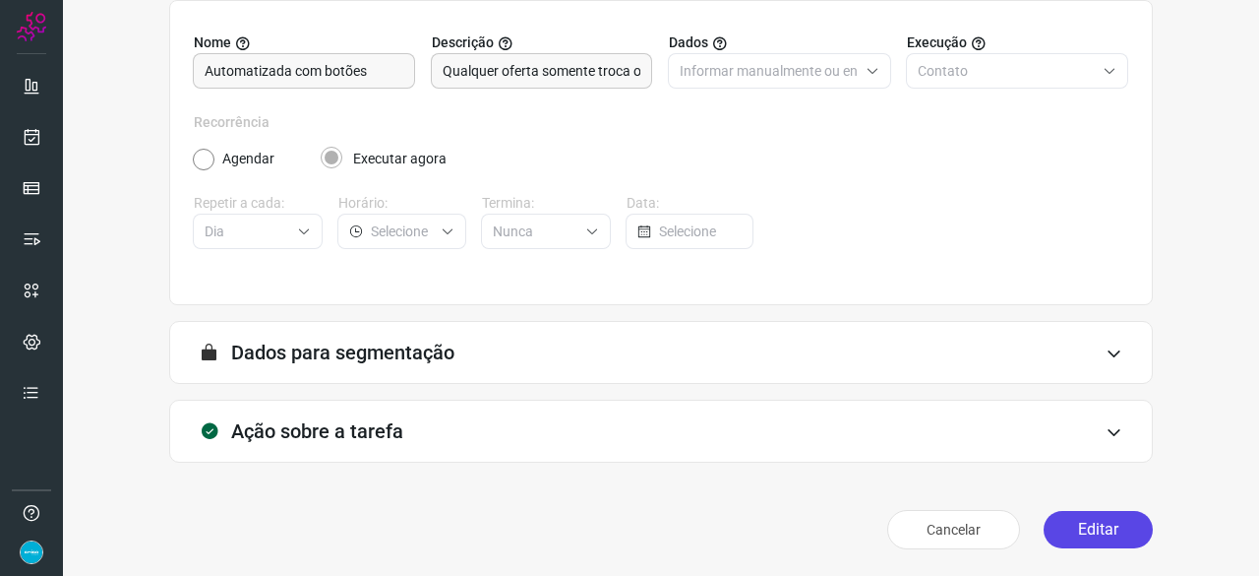
click at [1071, 528] on button "Editar" at bounding box center [1098, 529] width 109 height 37
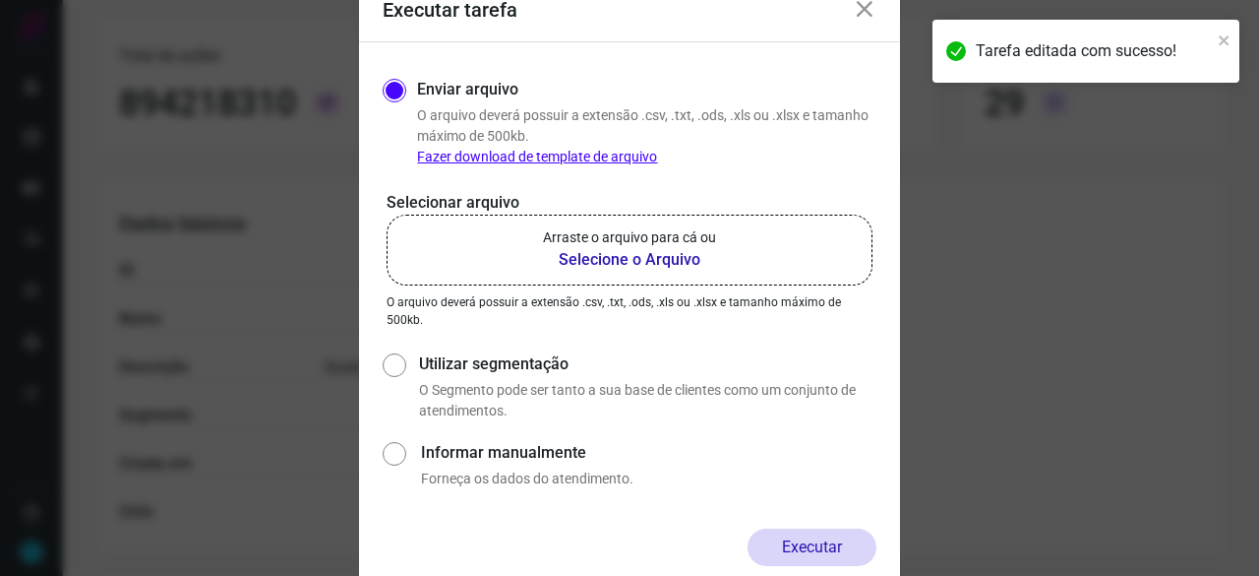
click at [600, 261] on b "Selecione o Arquivo" at bounding box center [629, 260] width 173 height 24
click at [0, 0] on input "Arraste o arquivo para cá ou Selecione o Arquivo" at bounding box center [0, 0] width 0 height 0
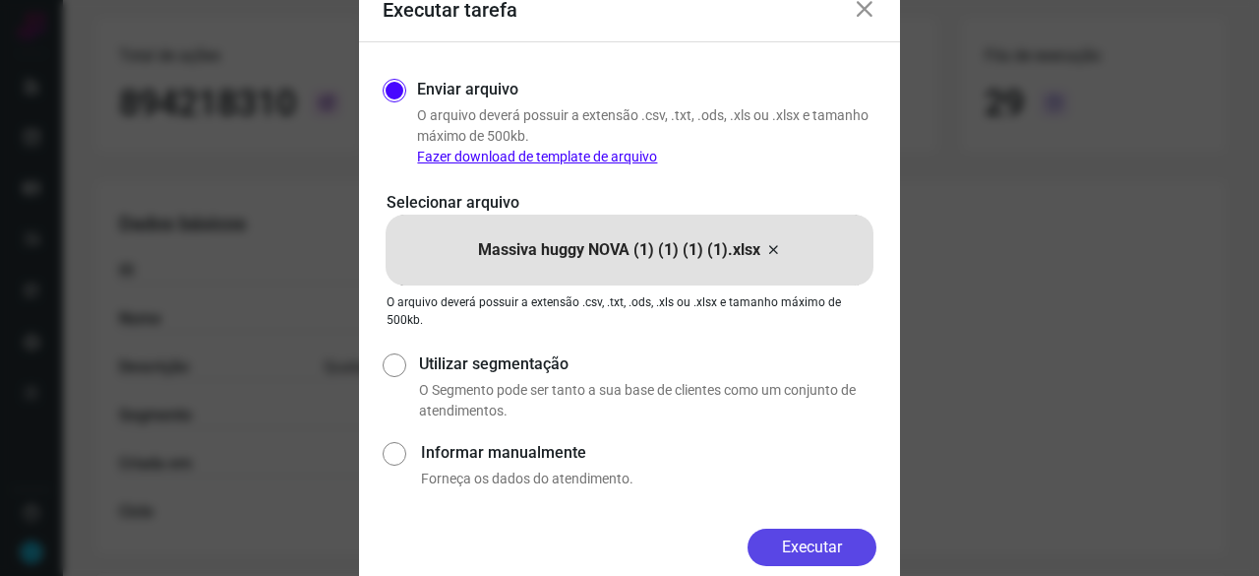
click at [848, 538] on button "Executar" at bounding box center [812, 546] width 129 height 37
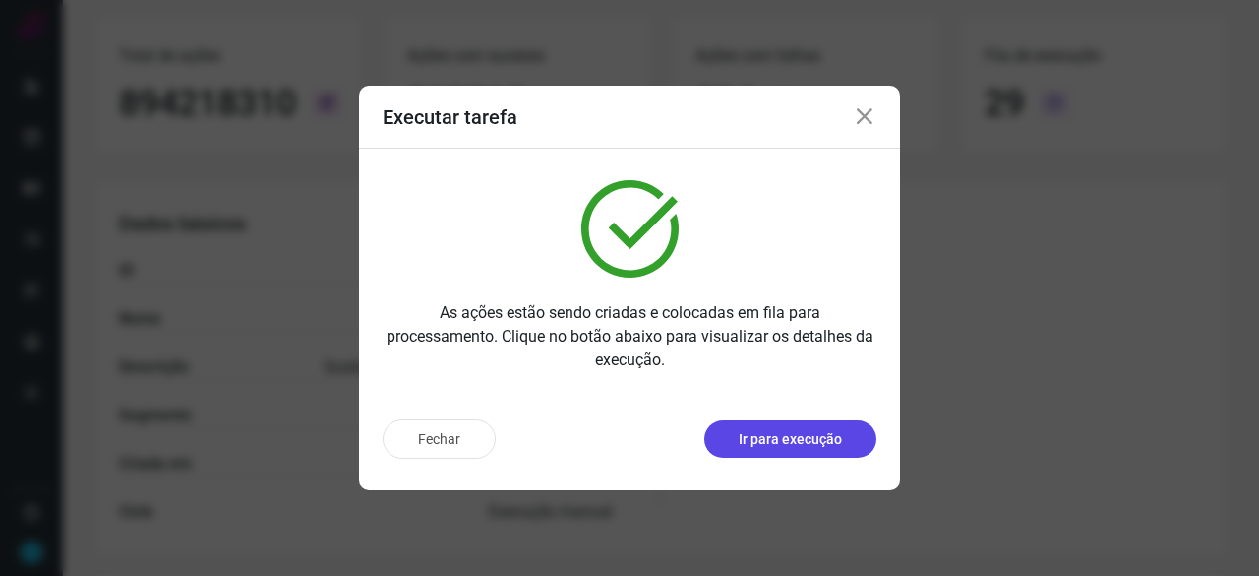
click at [816, 448] on p "Ir para execução" at bounding box center [790, 439] width 103 height 21
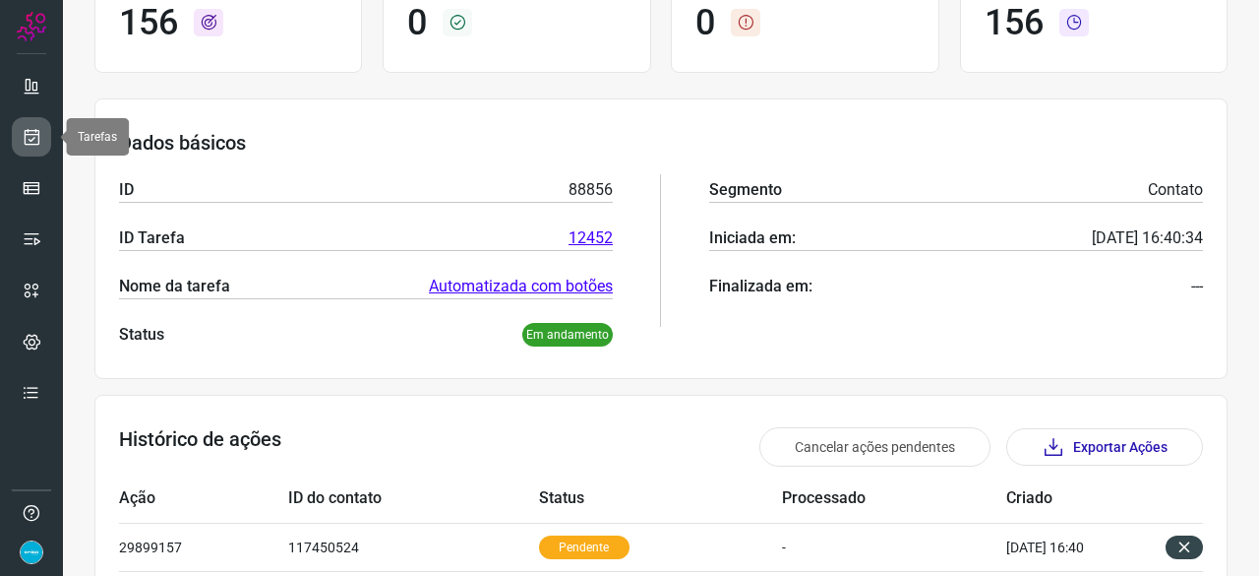
click at [28, 135] on icon at bounding box center [32, 137] width 21 height 20
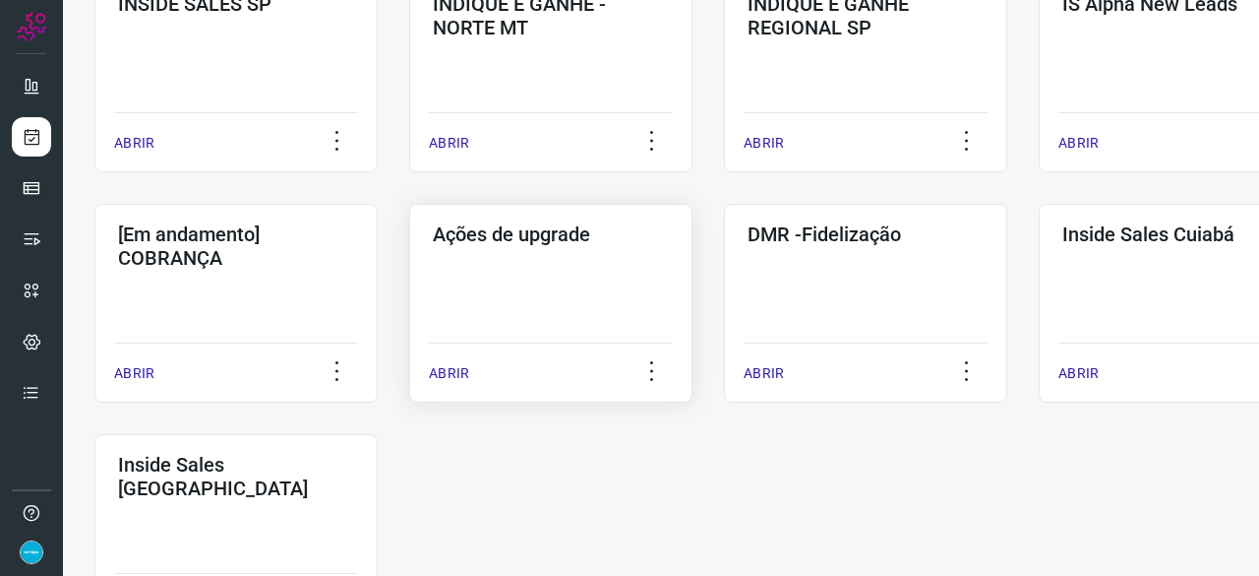
scroll to position [944, 0]
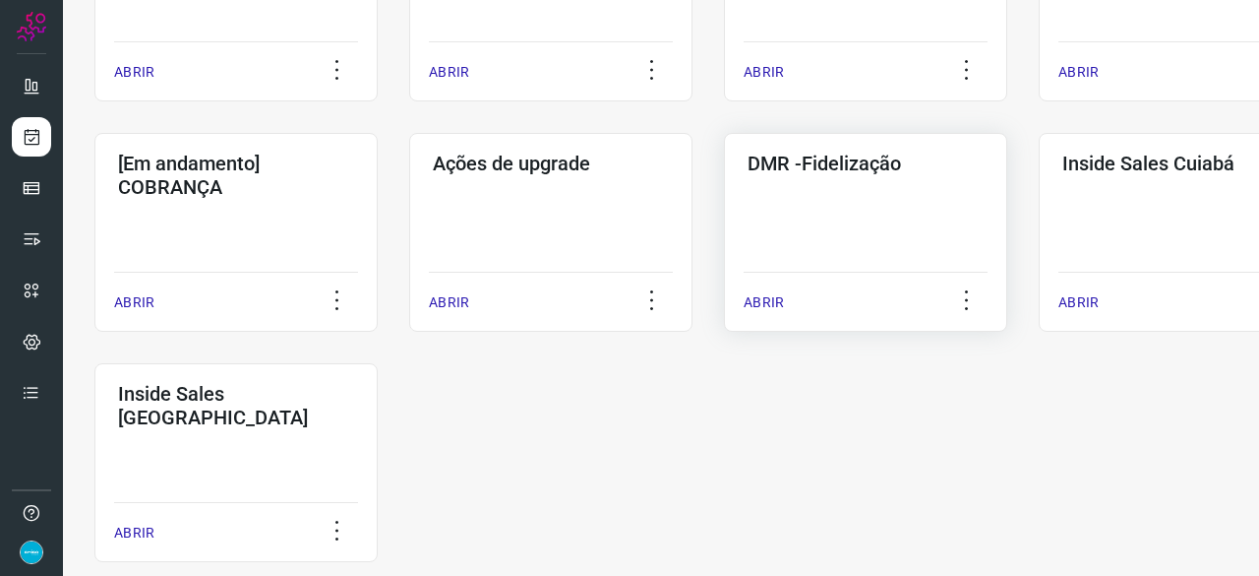
click at [752, 302] on p "ABRIR" at bounding box center [764, 302] width 40 height 21
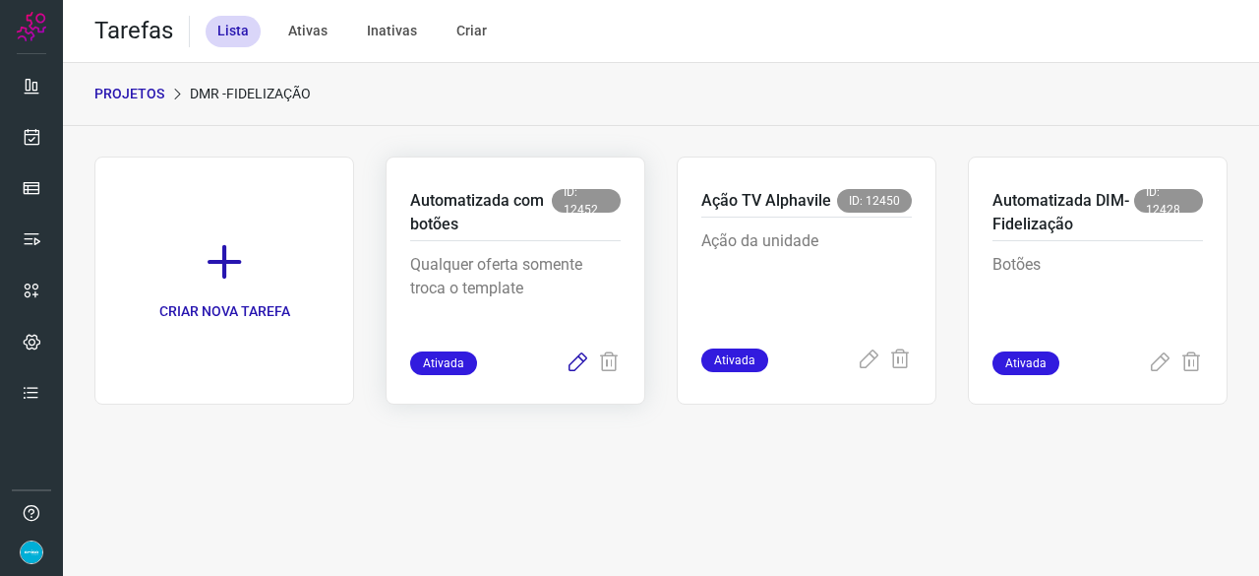
click at [576, 364] on icon at bounding box center [578, 363] width 24 height 24
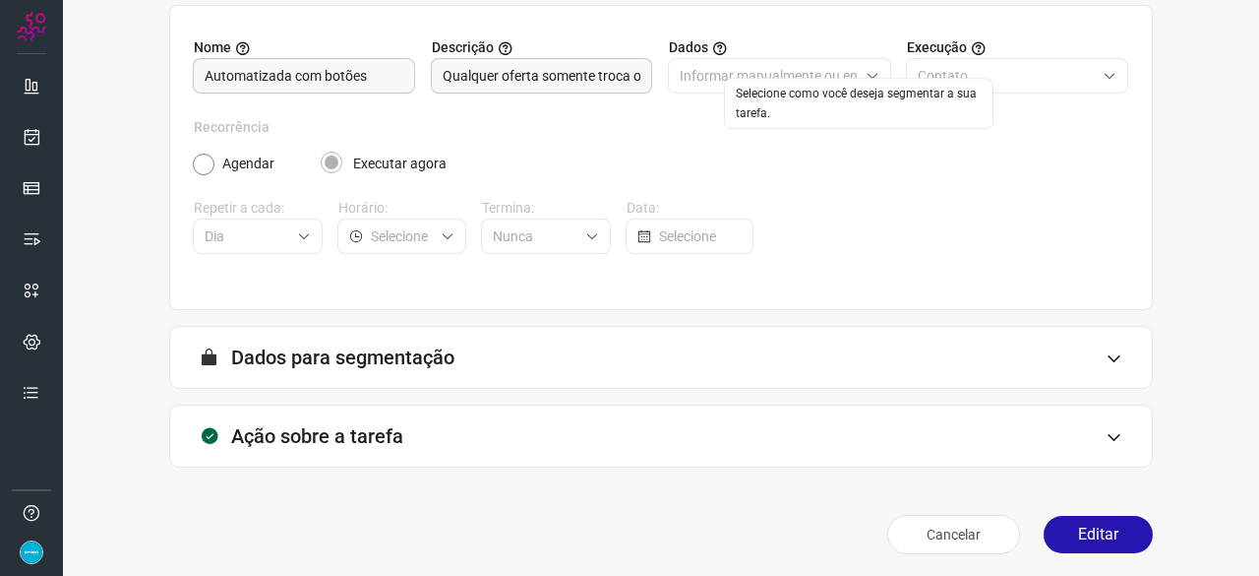
scroll to position [192, 0]
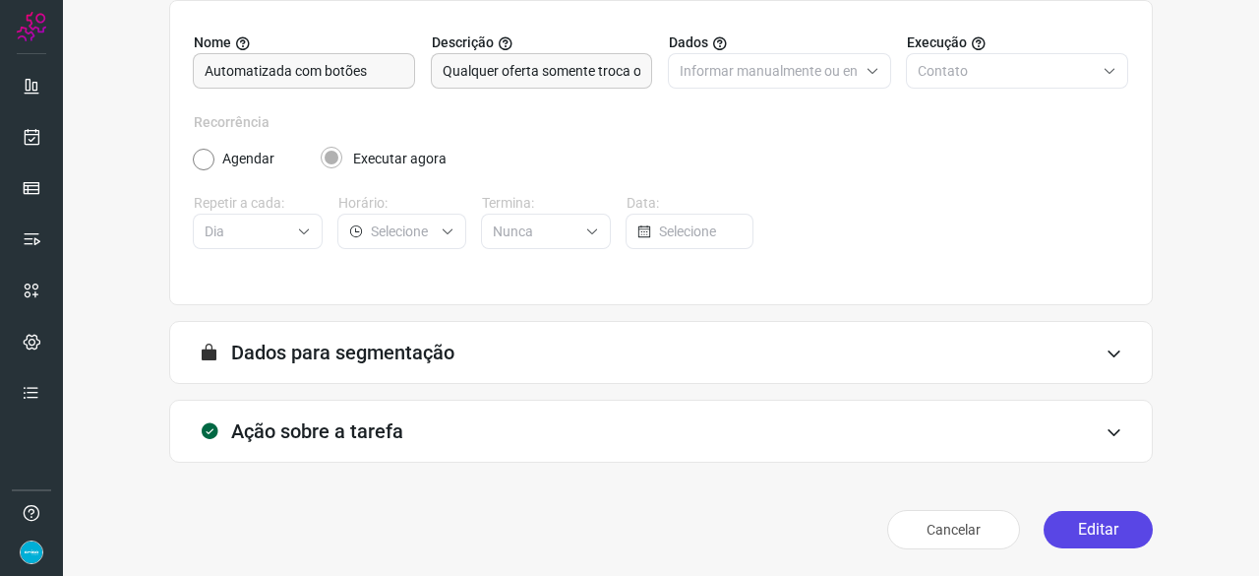
click at [1100, 531] on button "Editar" at bounding box center [1098, 529] width 109 height 37
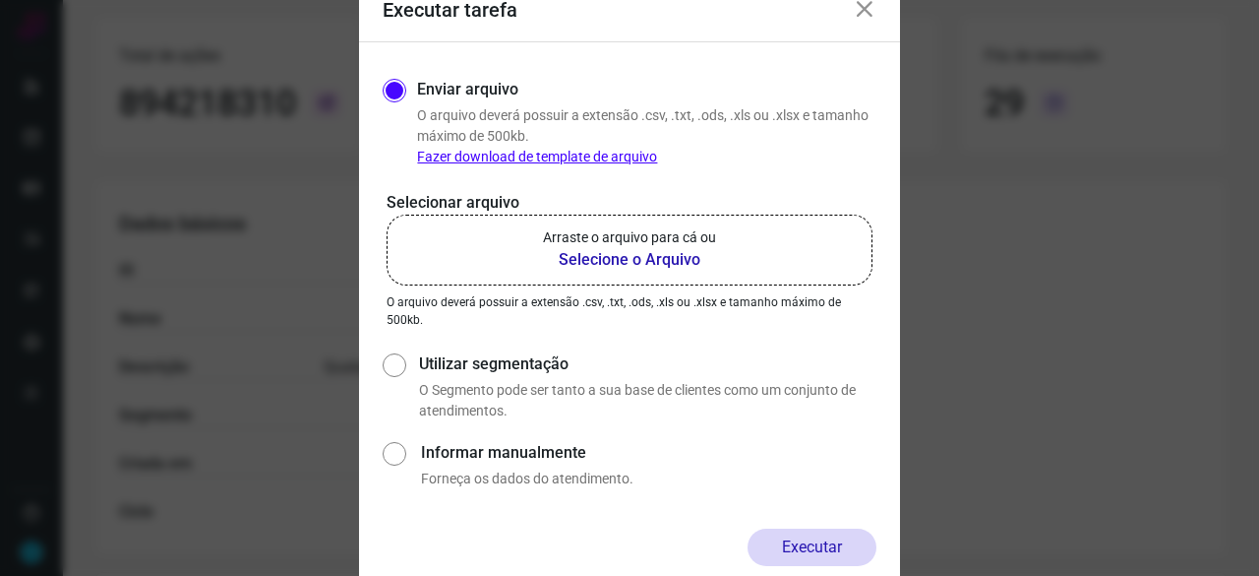
click at [621, 261] on b "Selecione o Arquivo" at bounding box center [629, 260] width 173 height 24
click at [0, 0] on input "Arraste o arquivo para cá ou Selecione o Arquivo" at bounding box center [0, 0] width 0 height 0
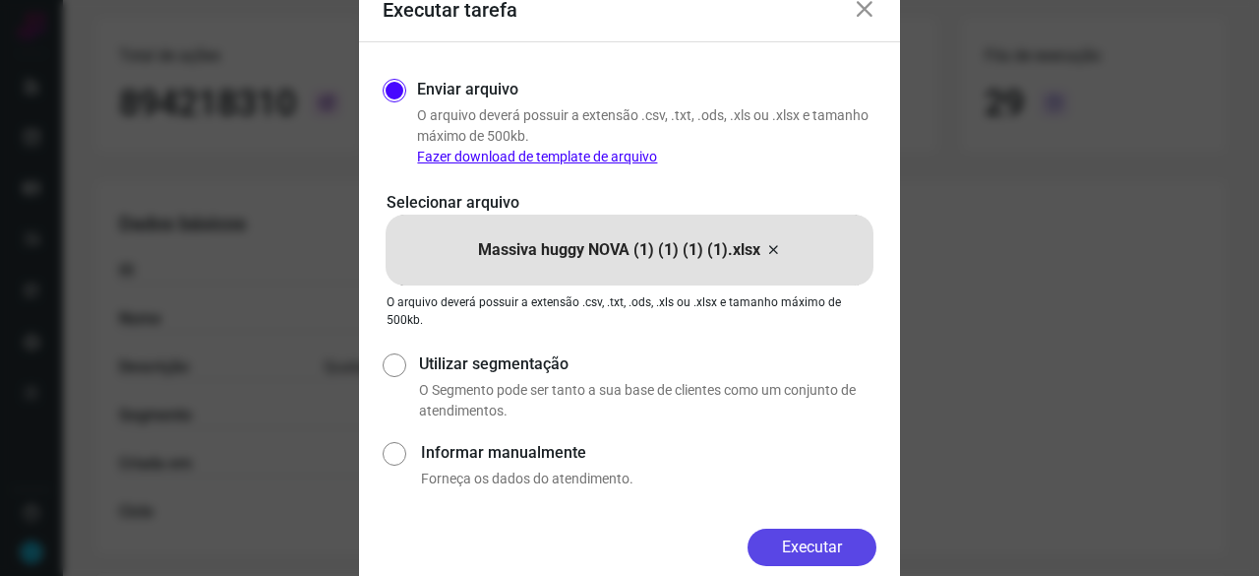
click at [824, 542] on button "Executar" at bounding box center [812, 546] width 129 height 37
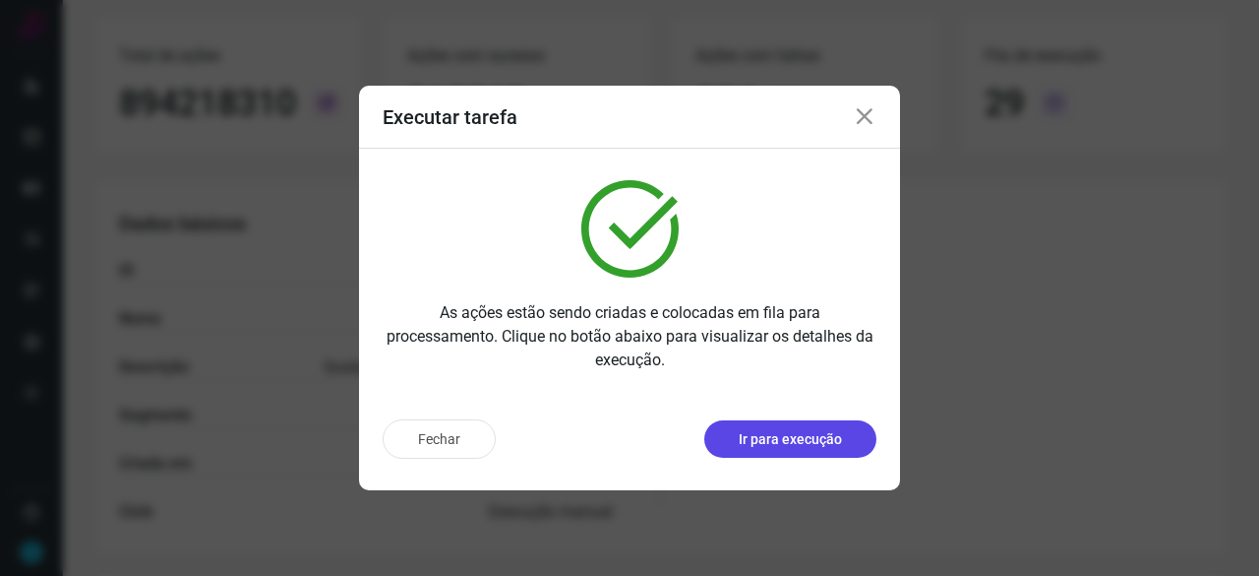
click at [809, 446] on p "Ir para execução" at bounding box center [790, 439] width 103 height 21
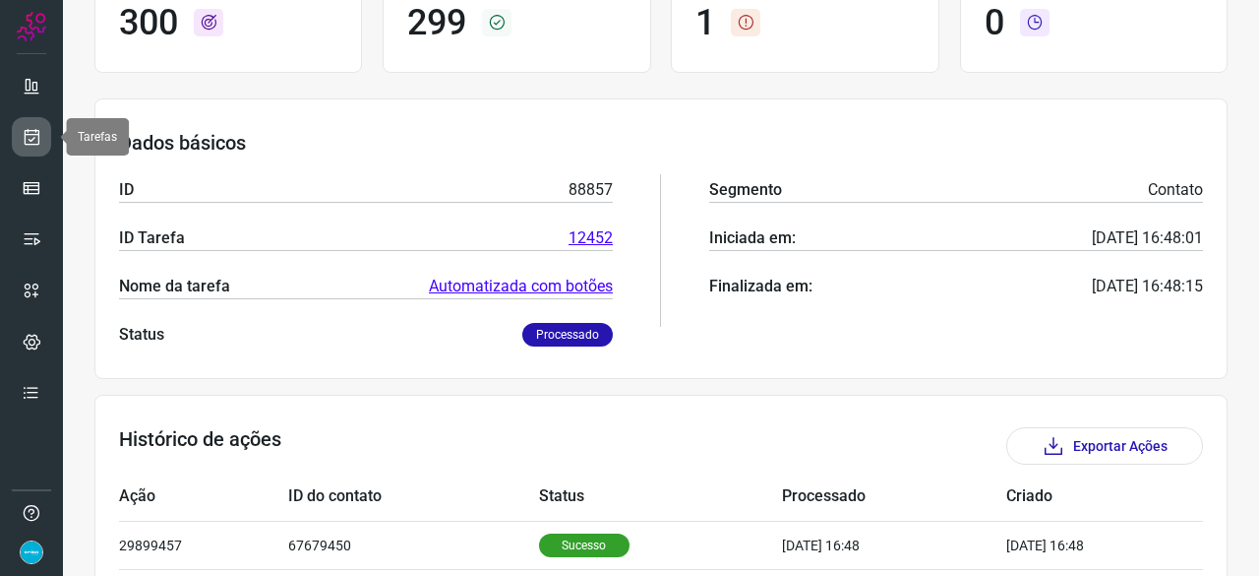
click at [30, 131] on icon at bounding box center [32, 137] width 21 height 20
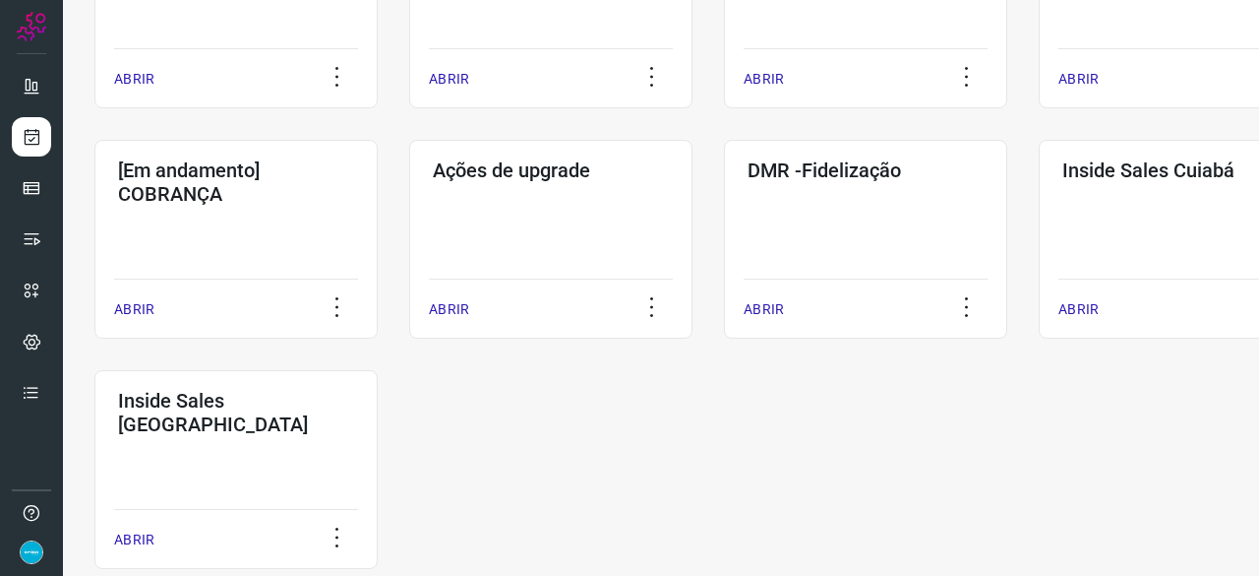
scroll to position [1027, 0]
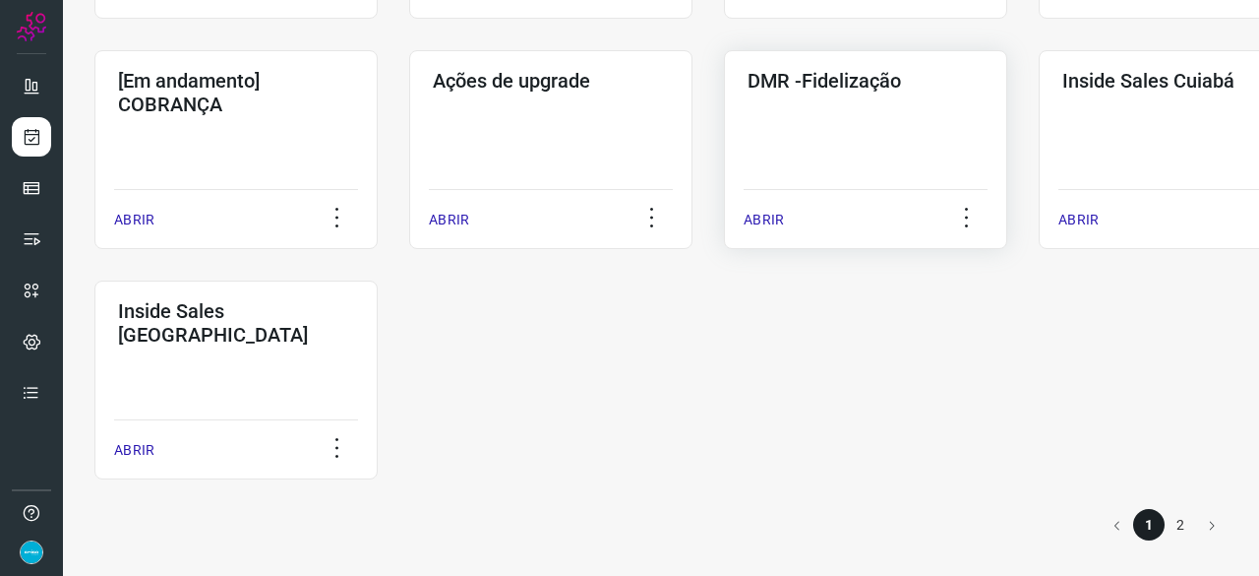
click at [771, 219] on p "ABRIR" at bounding box center [764, 220] width 40 height 21
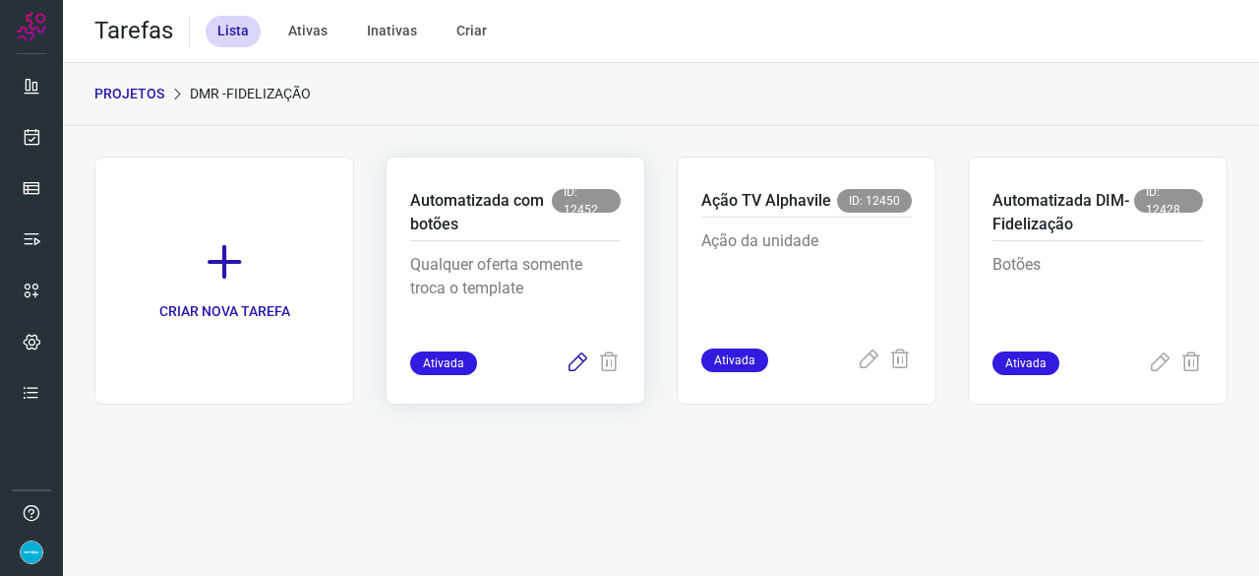
click at [576, 365] on icon at bounding box center [578, 363] width 24 height 24
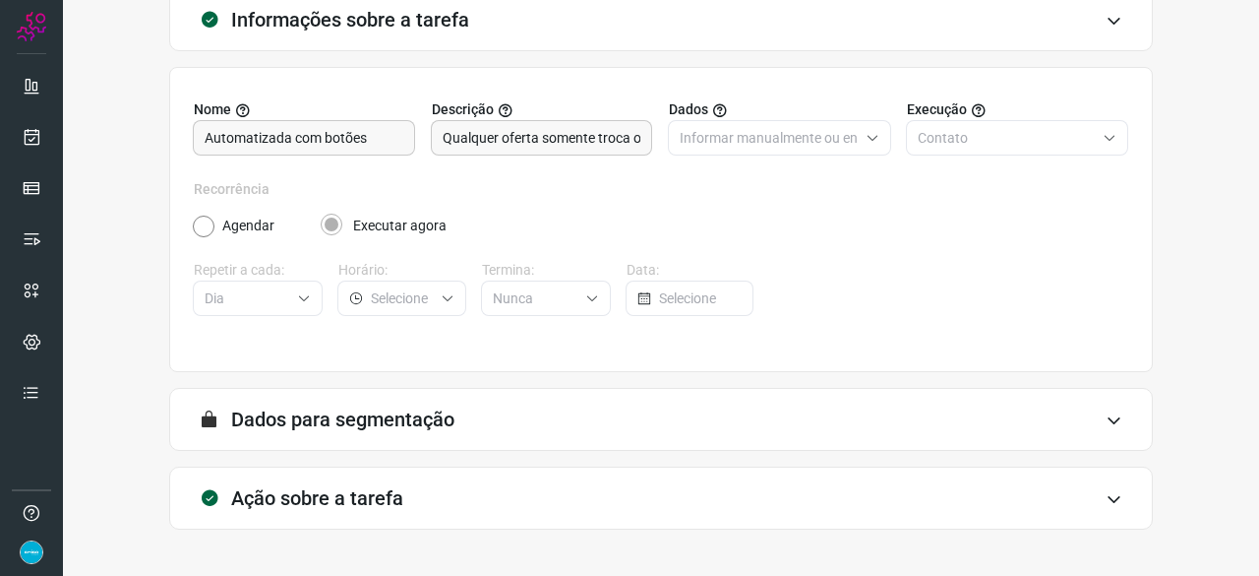
scroll to position [192, 0]
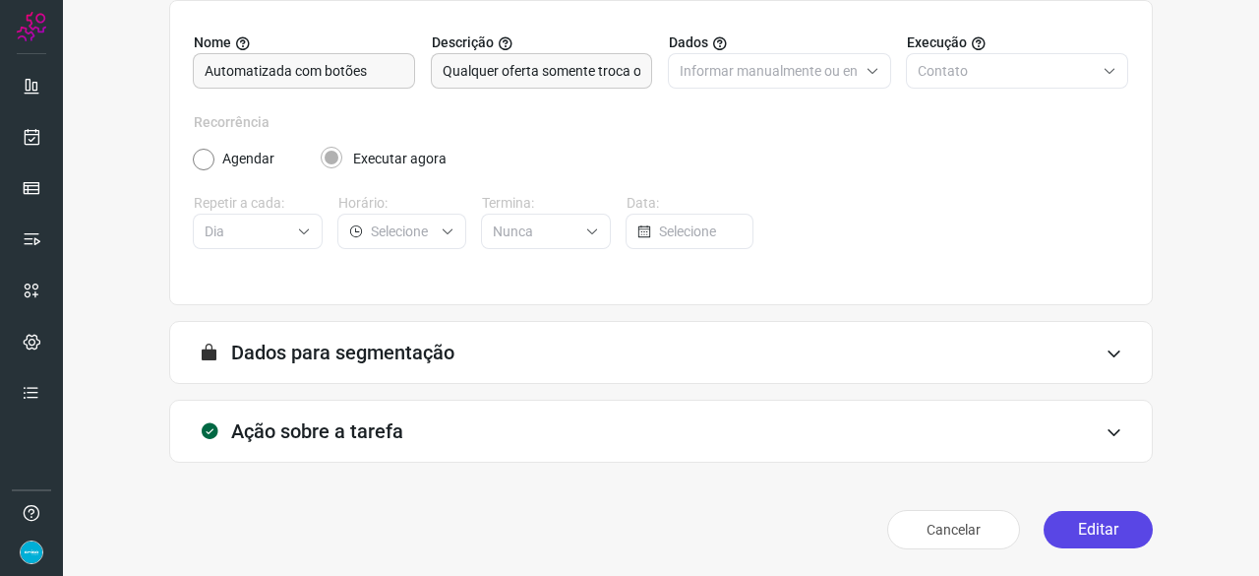
click at [1088, 529] on button "Editar" at bounding box center [1098, 529] width 109 height 37
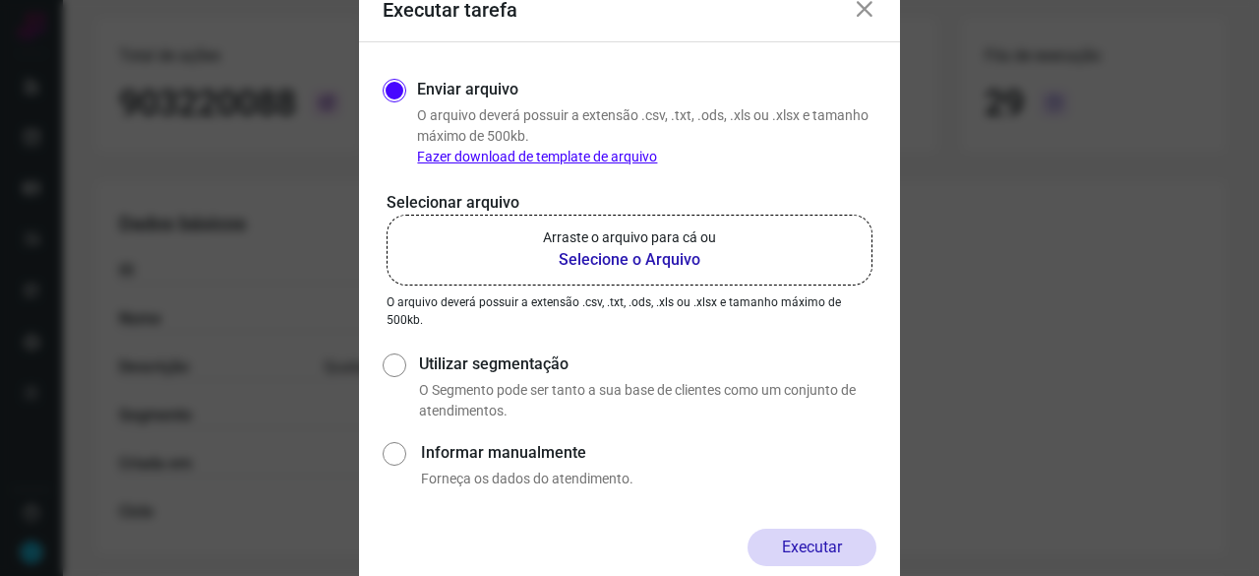
click at [654, 264] on b "Selecione o Arquivo" at bounding box center [629, 260] width 173 height 24
click at [0, 0] on input "Arraste o arquivo para cá ou Selecione o Arquivo" at bounding box center [0, 0] width 0 height 0
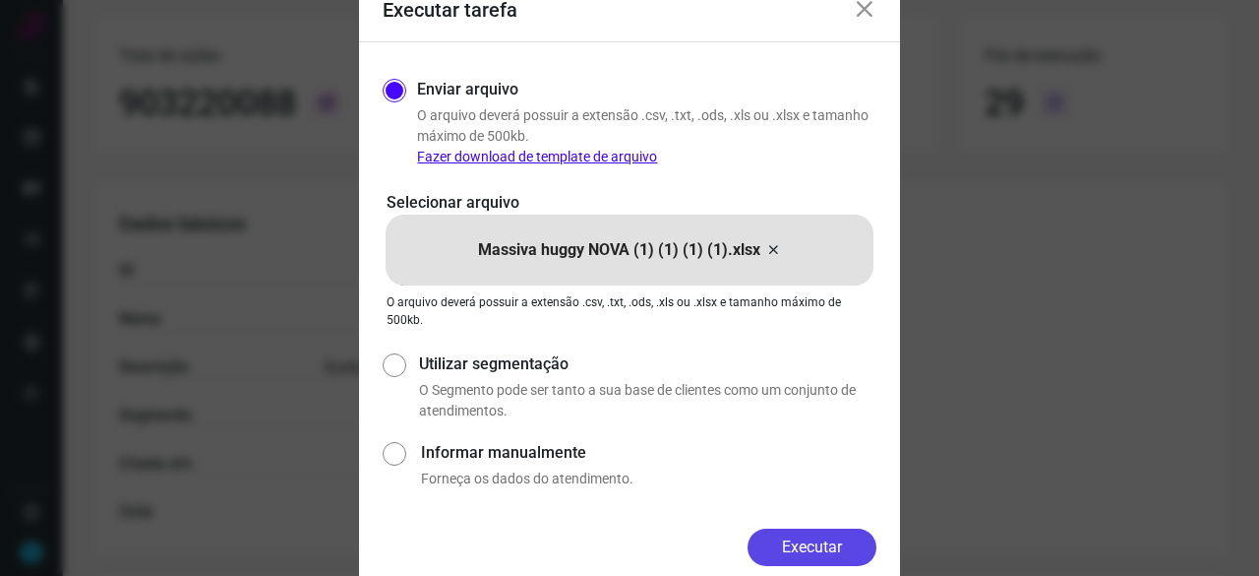
click at [792, 538] on button "Executar" at bounding box center [812, 546] width 129 height 37
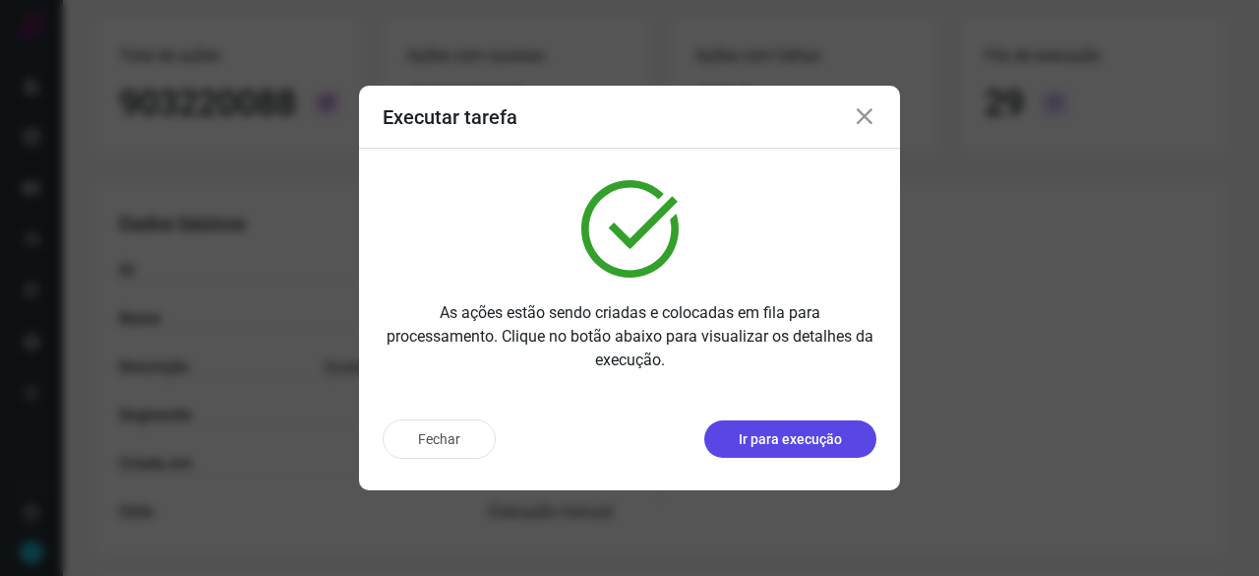
click at [767, 445] on p "Ir para execução" at bounding box center [790, 439] width 103 height 21
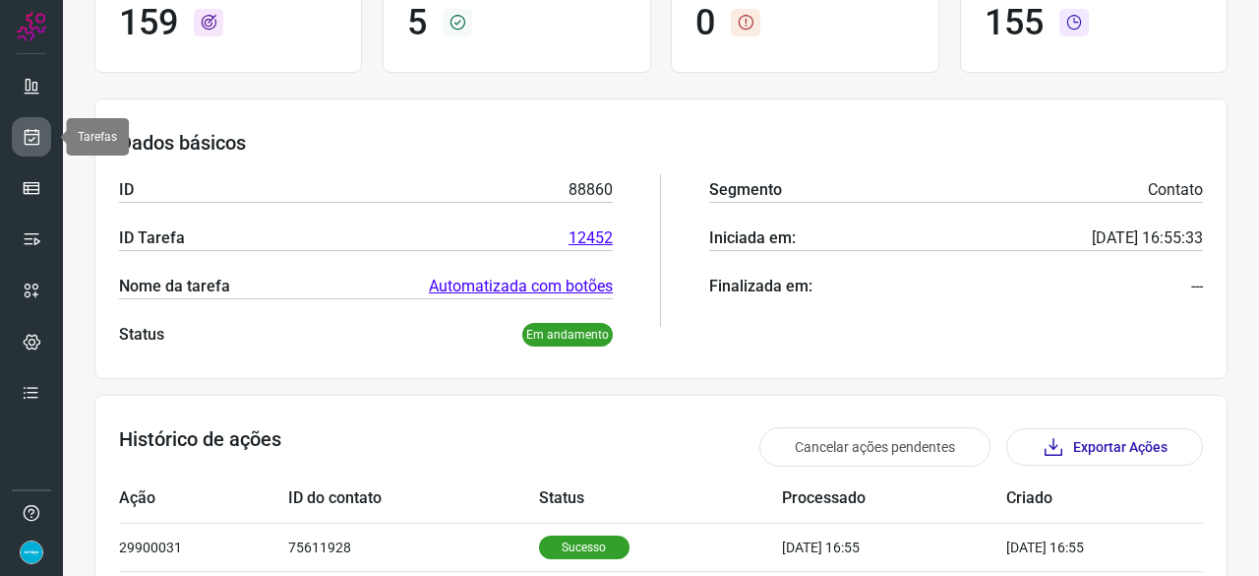
click at [31, 127] on icon at bounding box center [32, 137] width 21 height 20
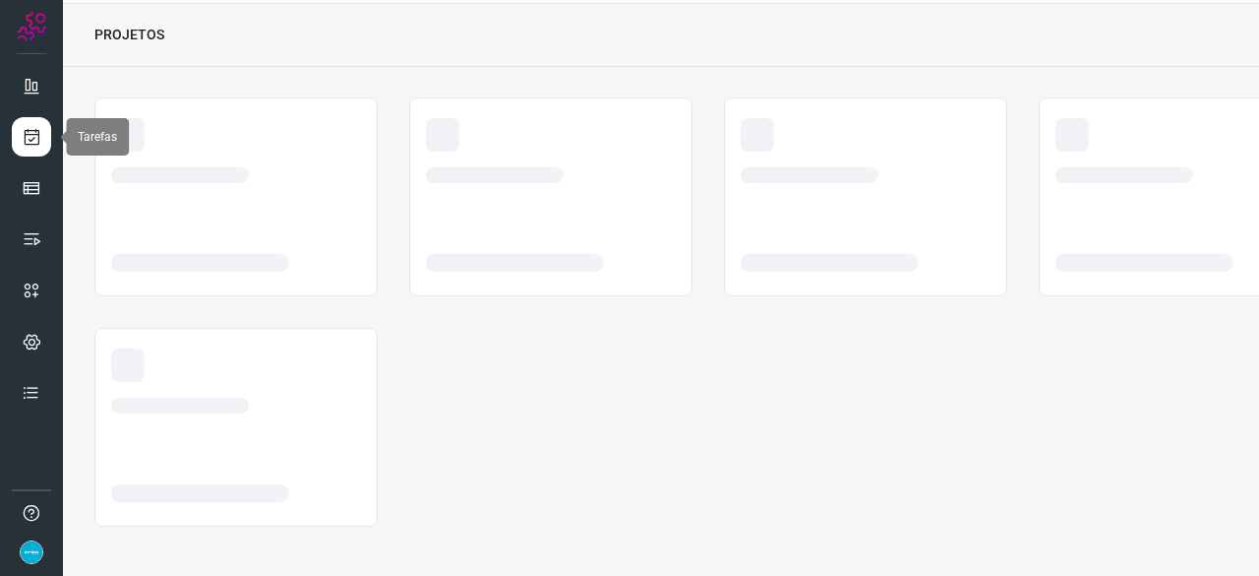
scroll to position [59, 0]
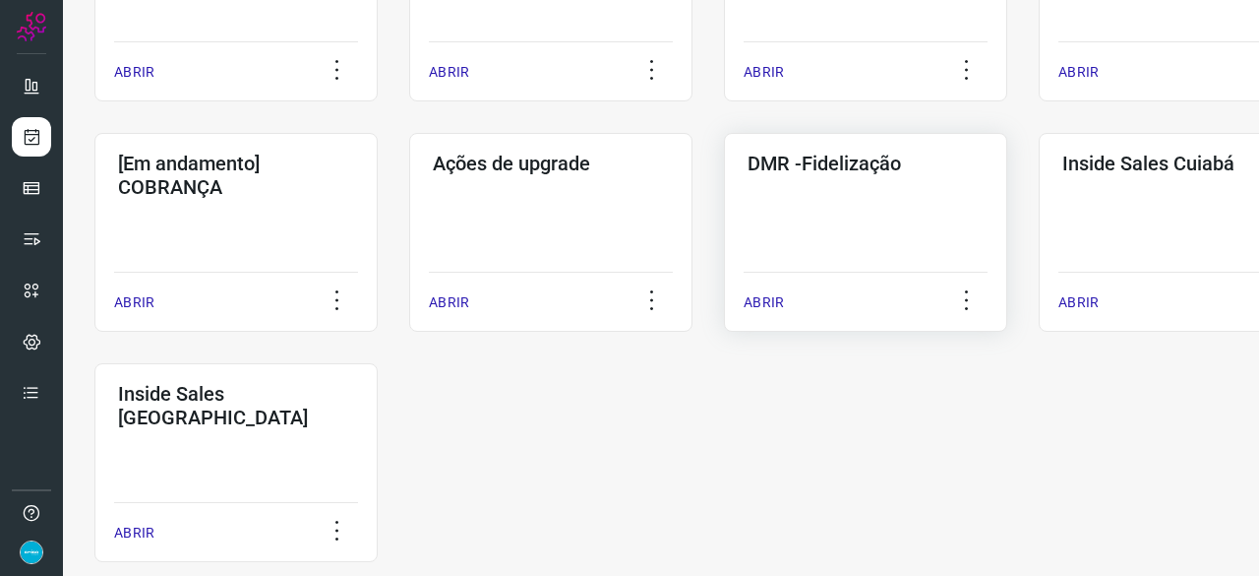
click at [769, 304] on p "ABRIR" at bounding box center [764, 302] width 40 height 21
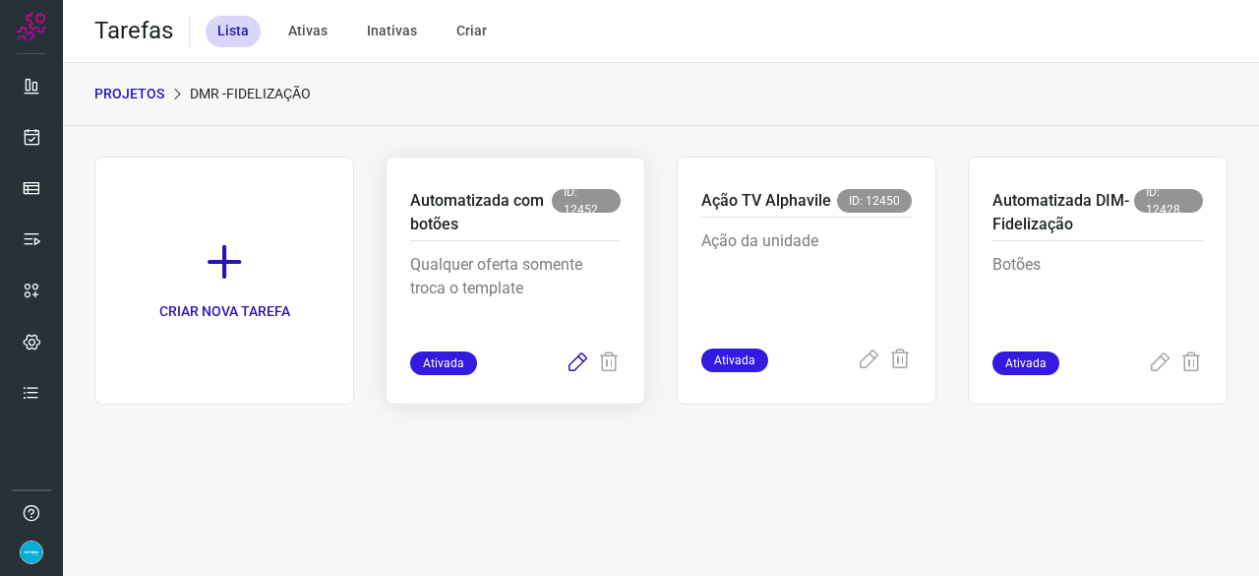
click at [578, 363] on icon at bounding box center [578, 363] width 24 height 24
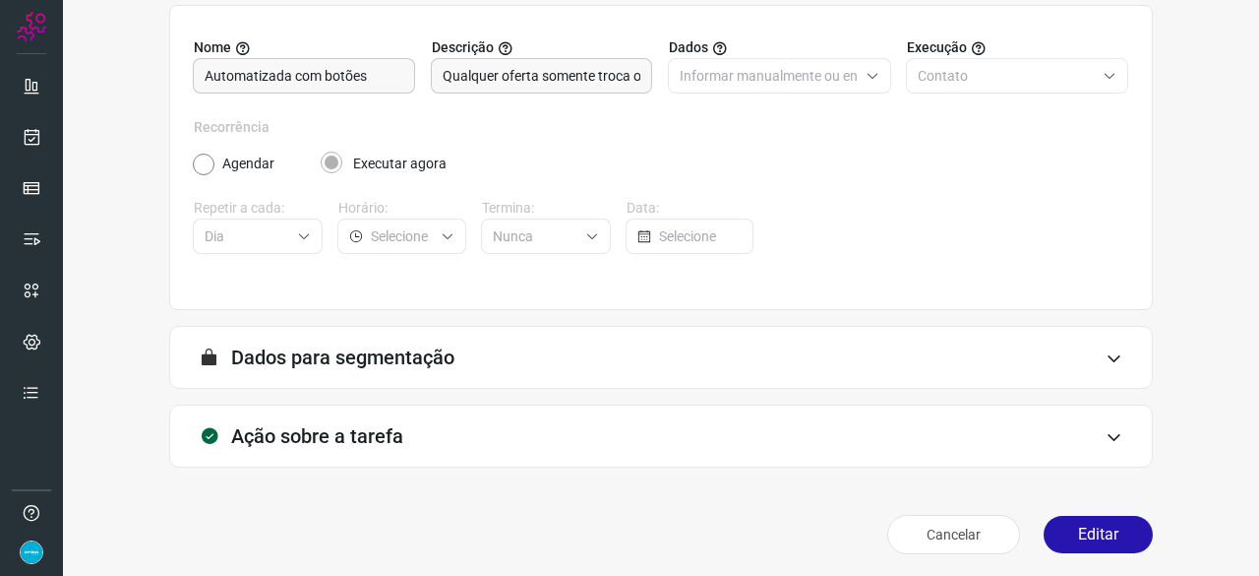
scroll to position [192, 0]
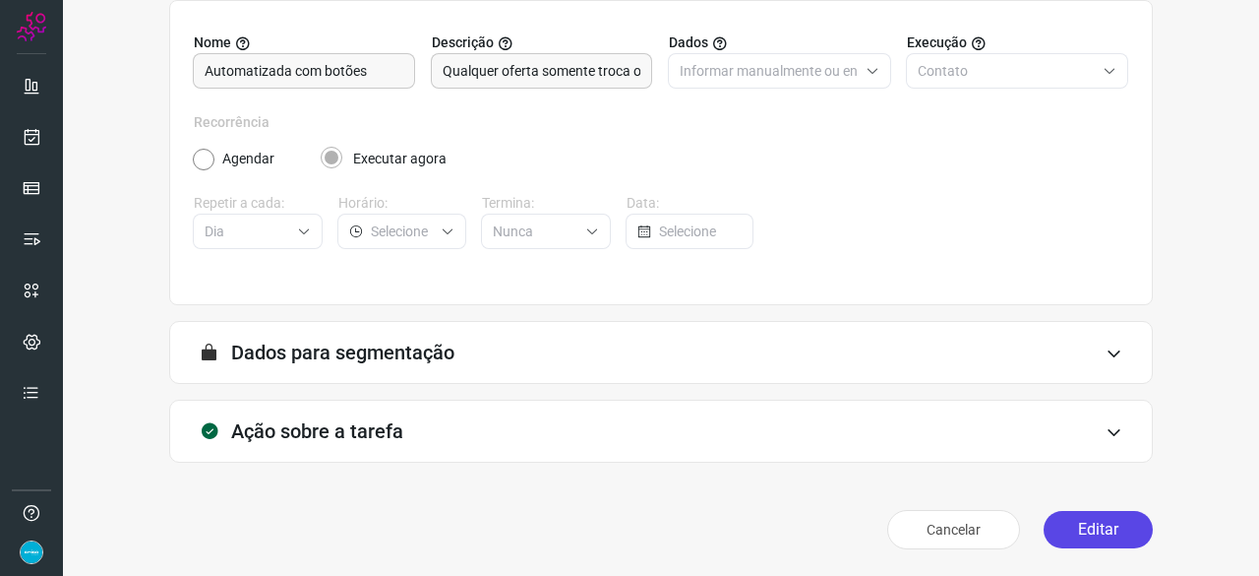
click at [1085, 530] on button "Editar" at bounding box center [1098, 529] width 109 height 37
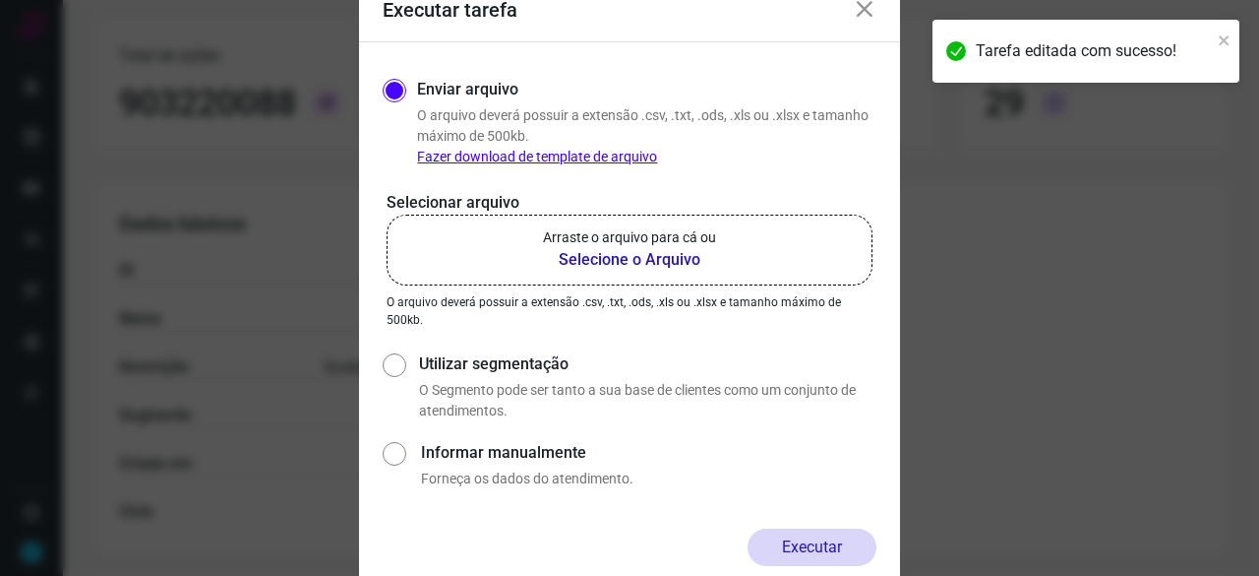
click at [675, 255] on b "Selecione o Arquivo" at bounding box center [629, 260] width 173 height 24
click at [0, 0] on input "Arraste o arquivo para cá ou Selecione o Arquivo" at bounding box center [0, 0] width 0 height 0
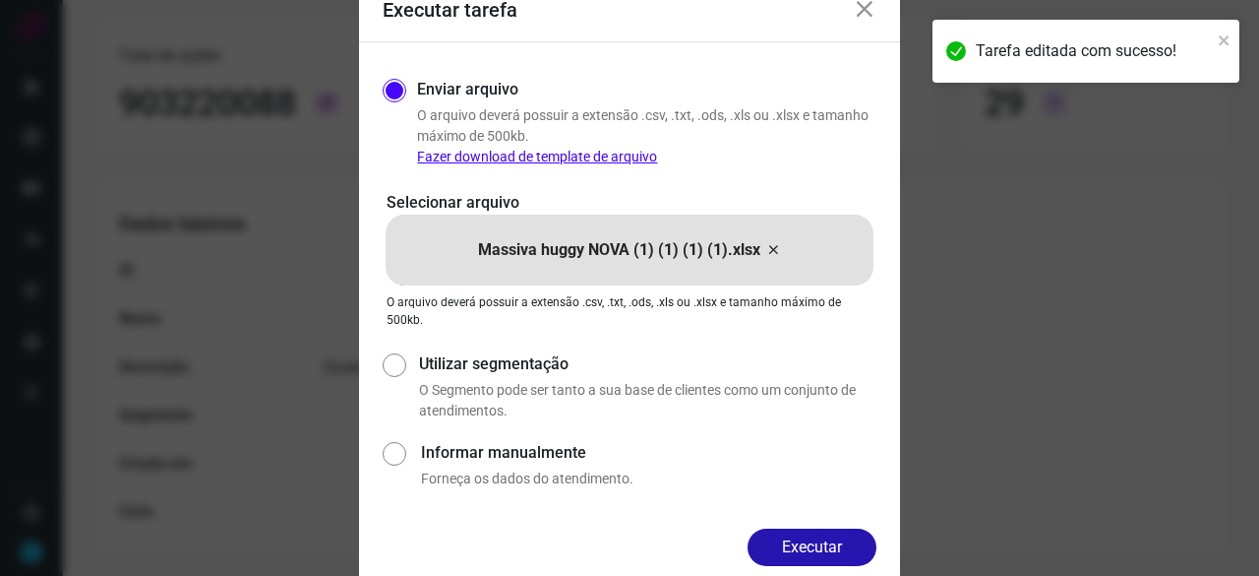
drag, startPoint x: 800, startPoint y: 539, endPoint x: 878, endPoint y: 575, distance: 85.4
click at [802, 540] on button "Executar" at bounding box center [812, 546] width 129 height 37
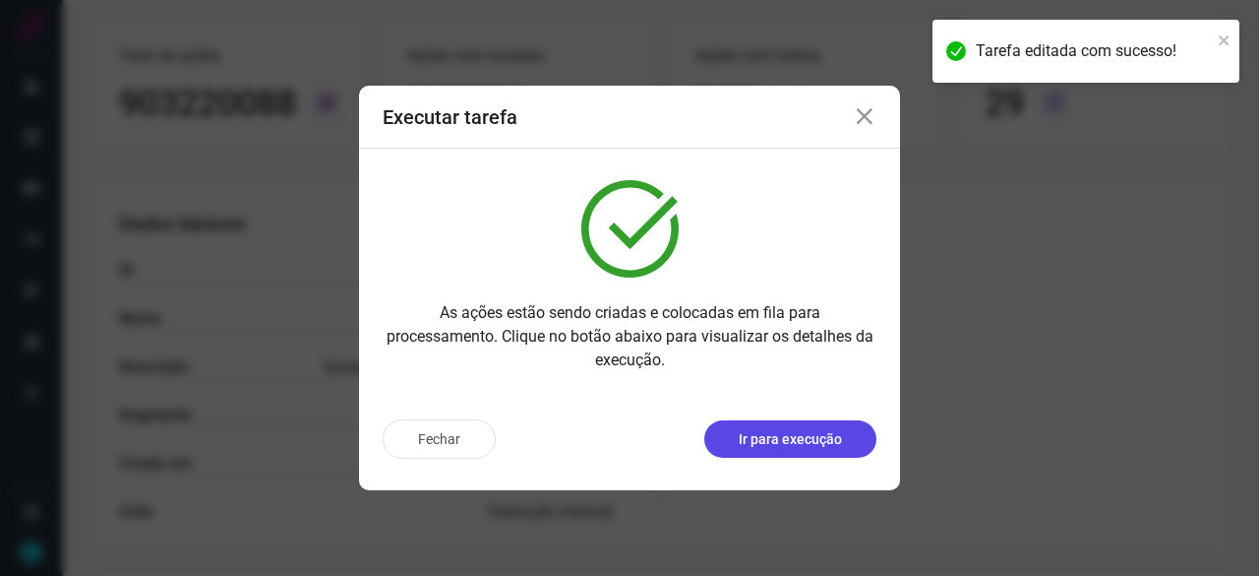
click at [763, 448] on p "Ir para execução" at bounding box center [790, 439] width 103 height 21
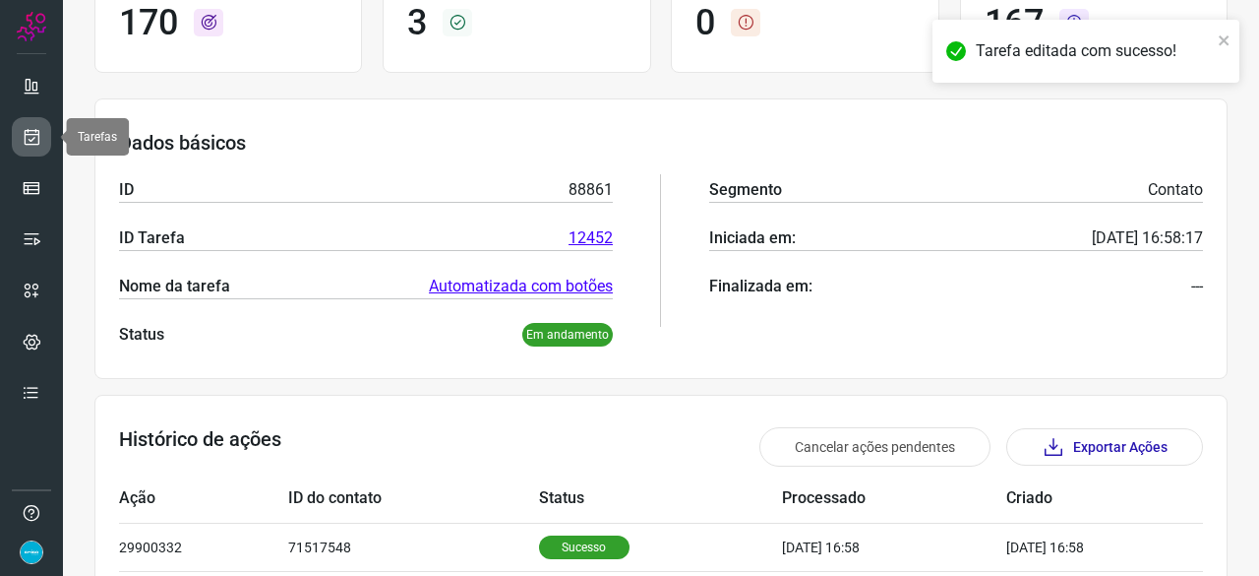
click at [30, 139] on icon at bounding box center [32, 137] width 21 height 20
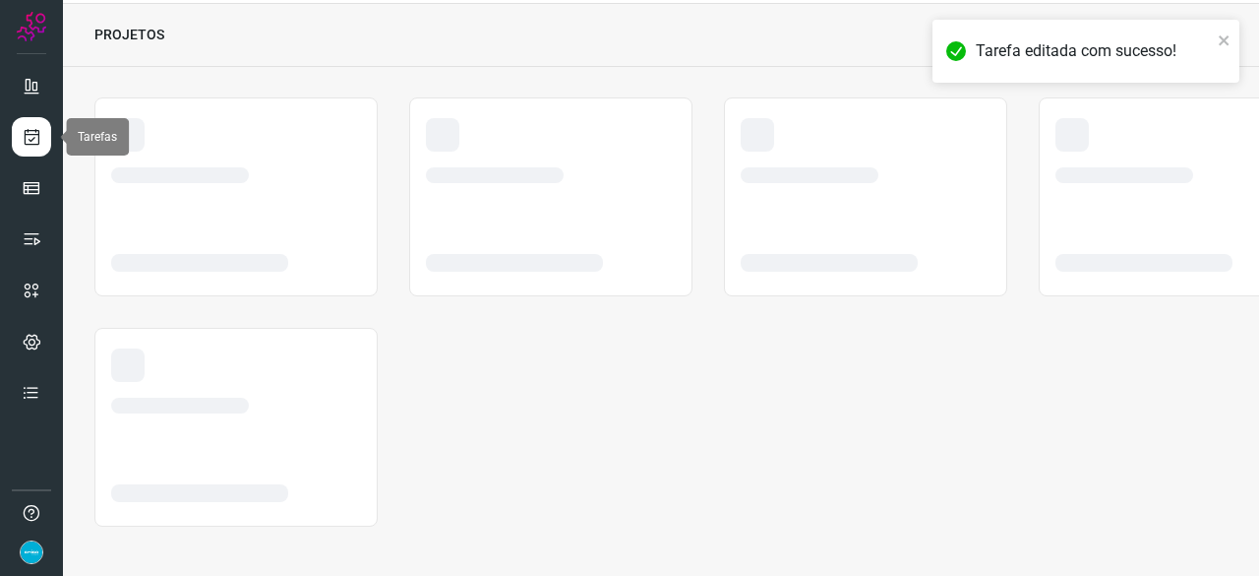
scroll to position [59, 0]
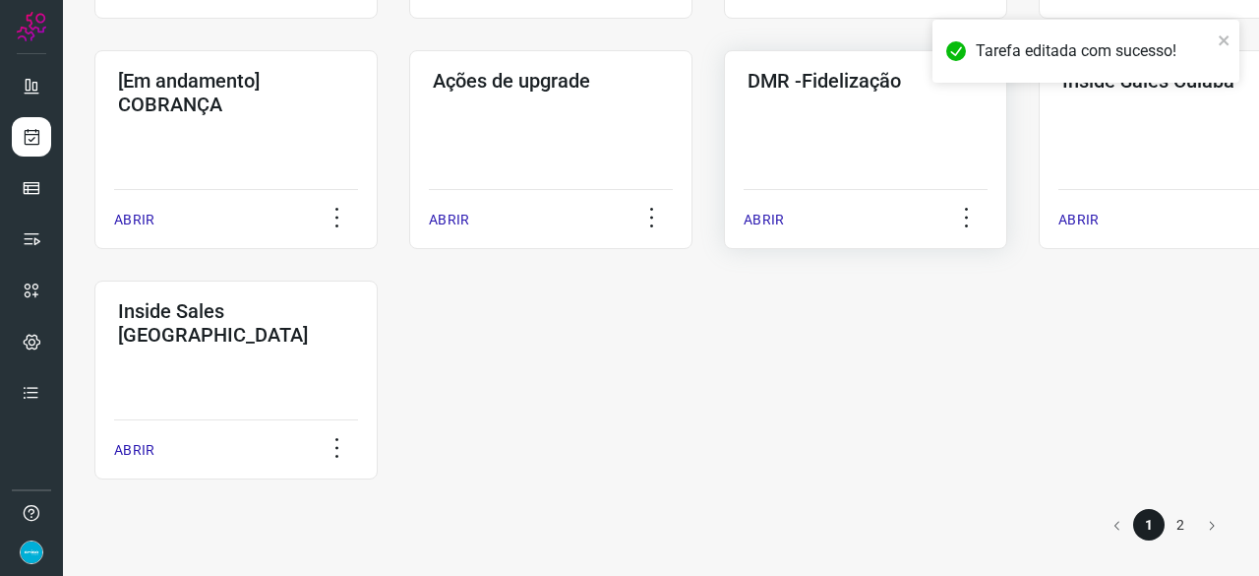
click at [757, 217] on p "ABRIR" at bounding box center [764, 220] width 40 height 21
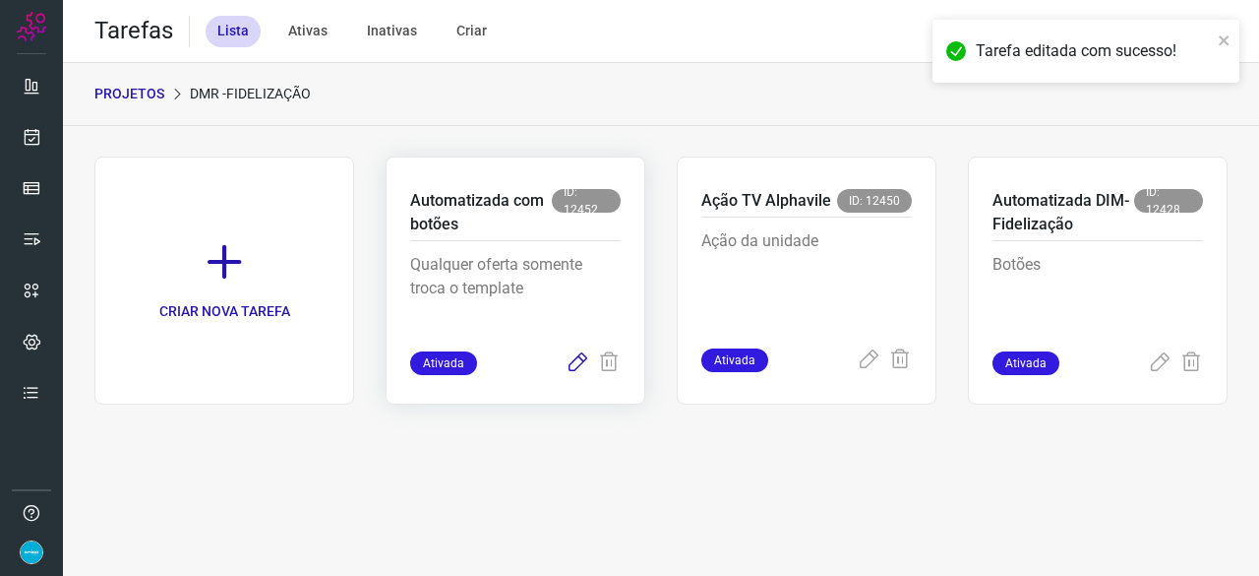
click at [582, 358] on icon at bounding box center [578, 363] width 24 height 24
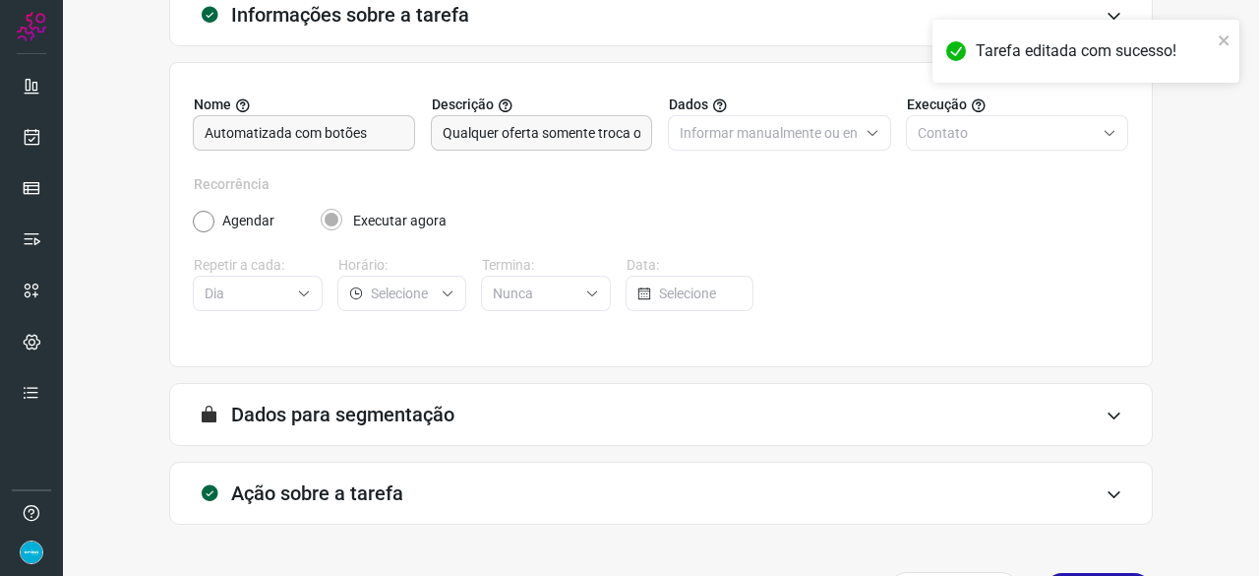
scroll to position [192, 0]
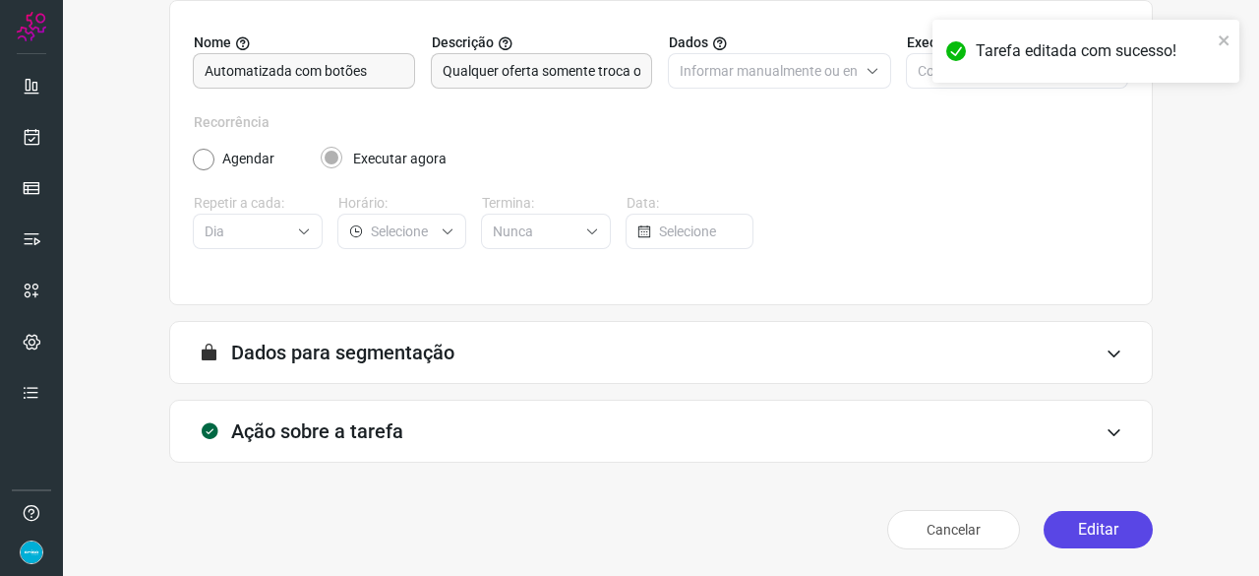
click at [1088, 528] on button "Editar" at bounding box center [1098, 529] width 109 height 37
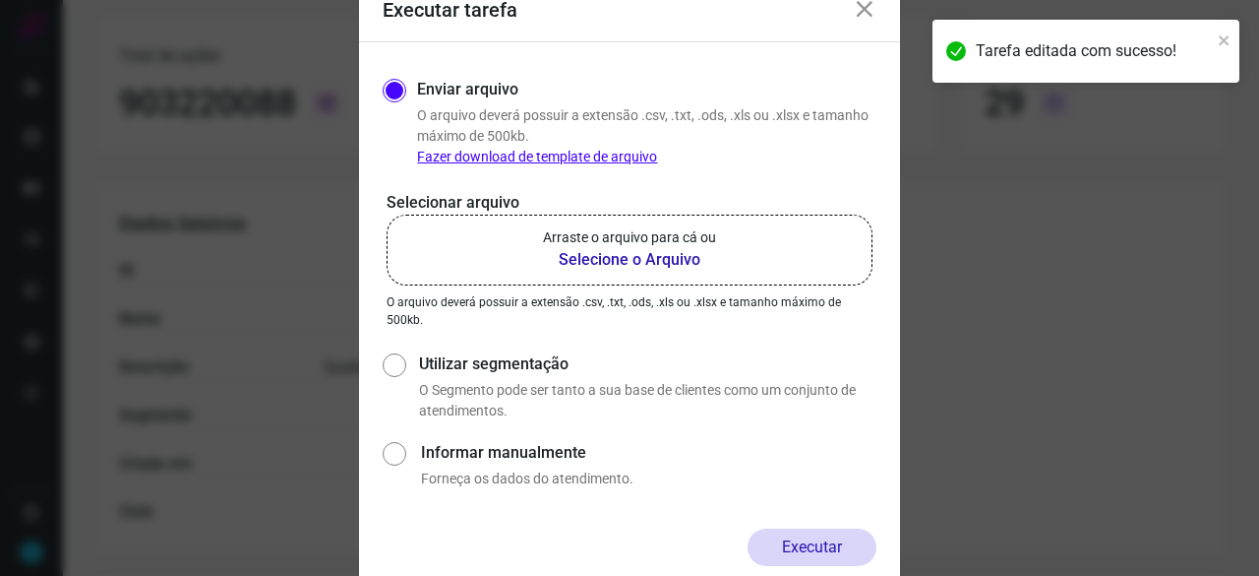
click at [651, 259] on b "Selecione o Arquivo" at bounding box center [629, 260] width 173 height 24
click at [0, 0] on input "Arraste o arquivo para cá ou Selecione o Arquivo" at bounding box center [0, 0] width 0 height 0
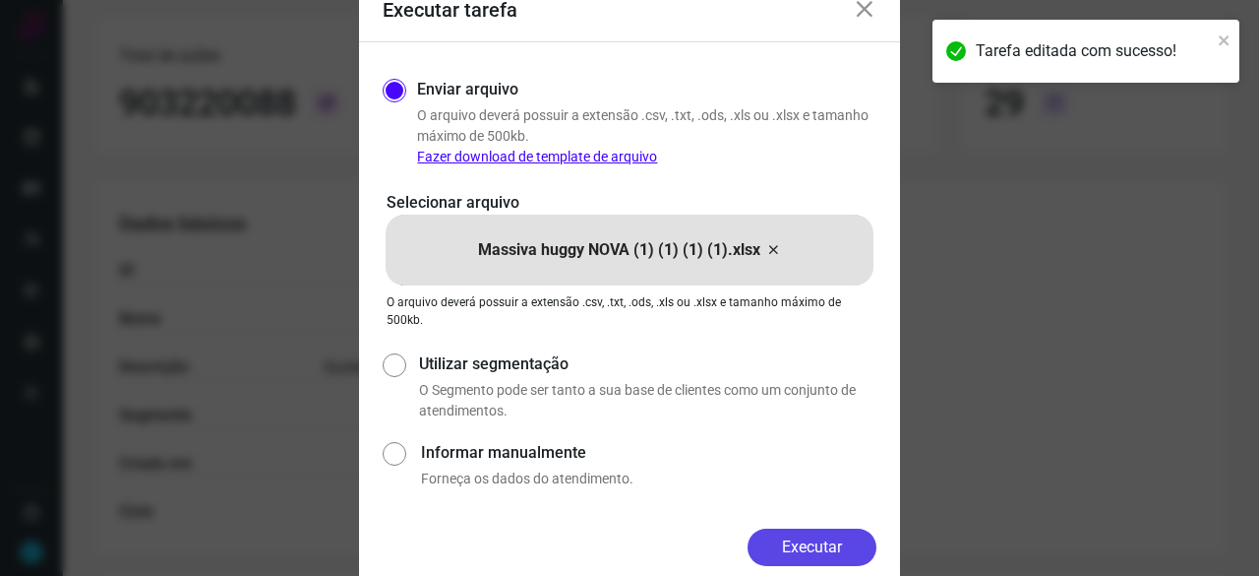
click at [848, 542] on button "Executar" at bounding box center [812, 546] width 129 height 37
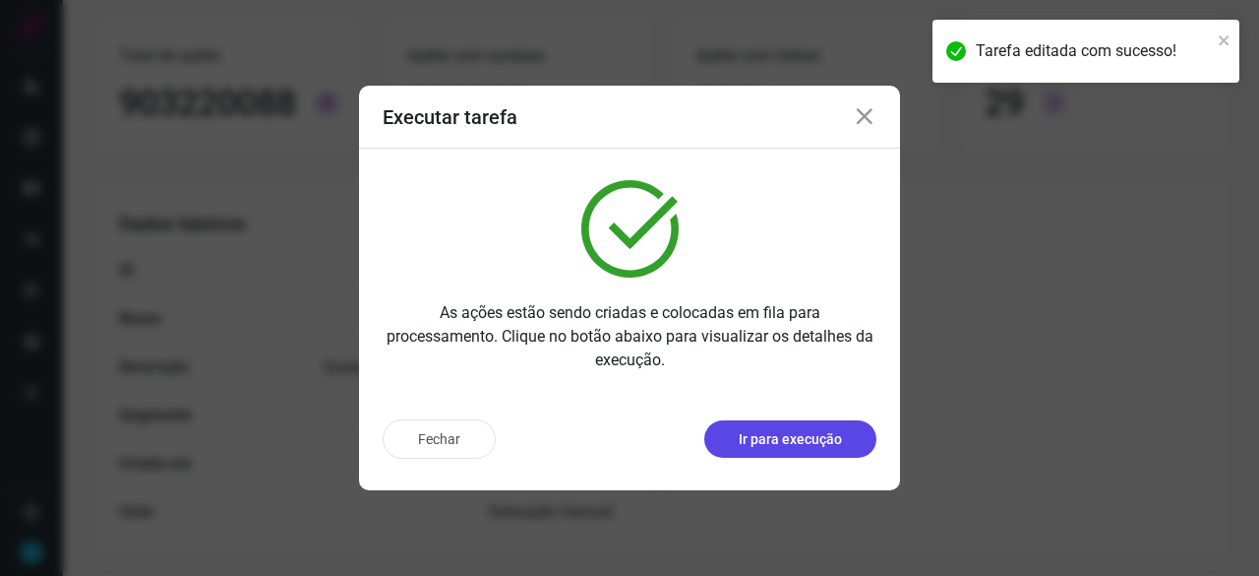
click at [769, 442] on p "Ir para execução" at bounding box center [790, 439] width 103 height 21
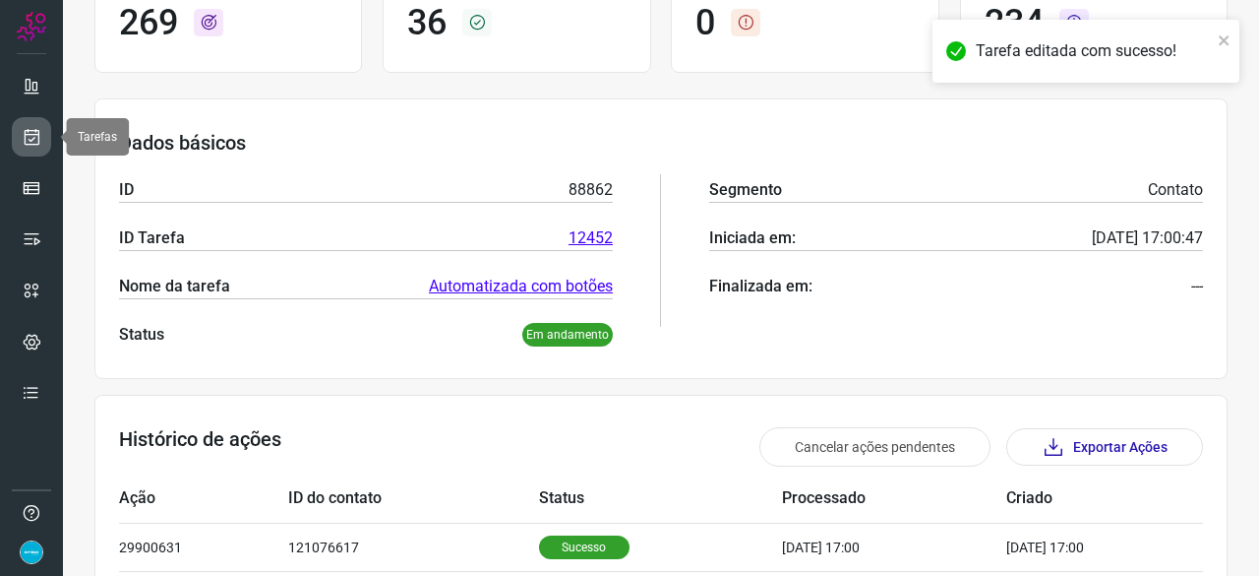
click at [41, 139] on link at bounding box center [31, 136] width 39 height 39
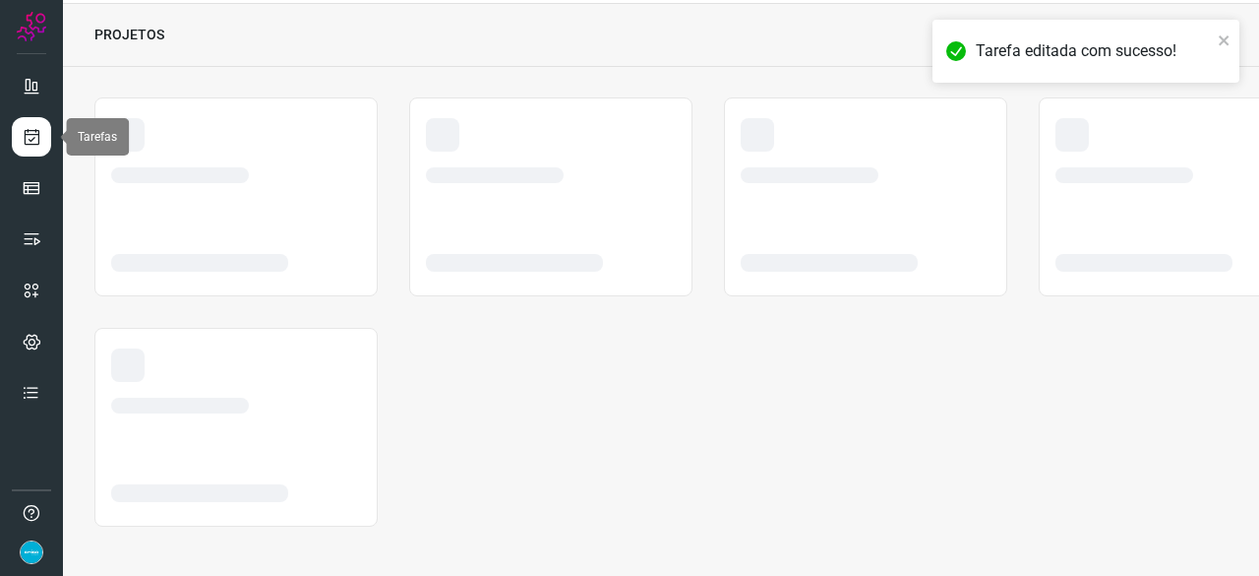
scroll to position [59, 0]
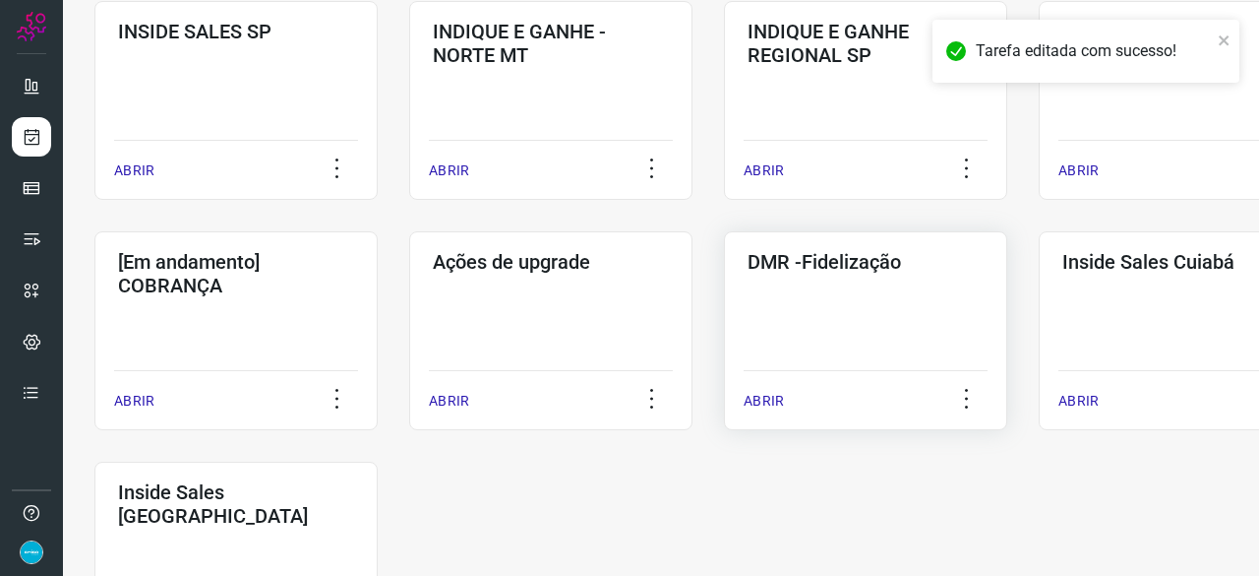
click at [770, 402] on p "ABRIR" at bounding box center [764, 401] width 40 height 21
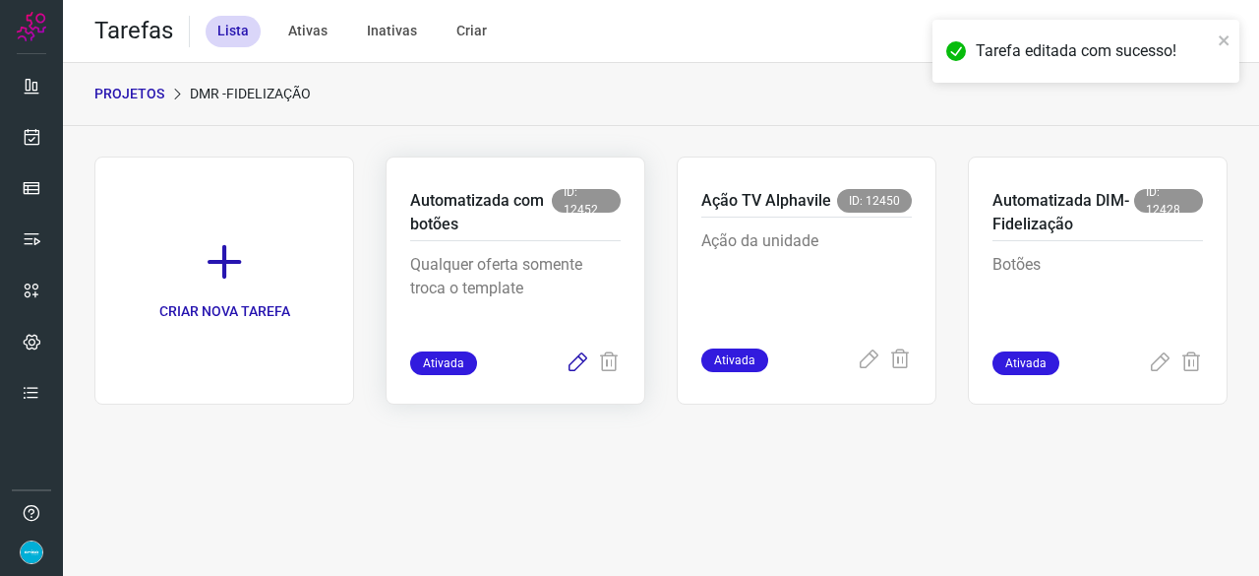
click at [574, 357] on icon at bounding box center [578, 363] width 24 height 24
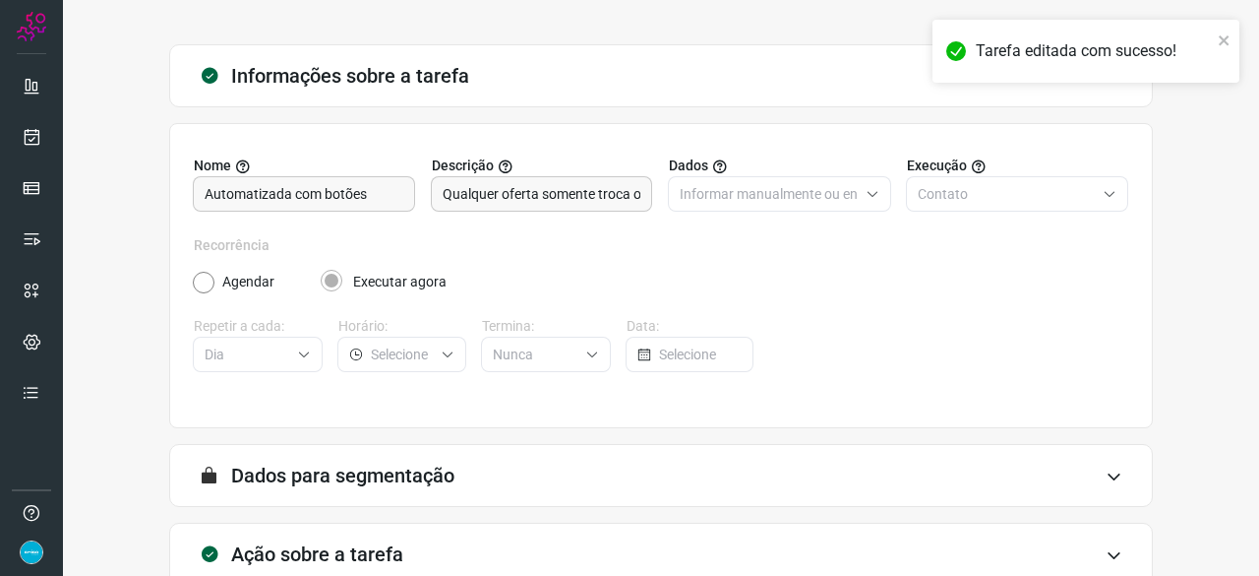
scroll to position [192, 0]
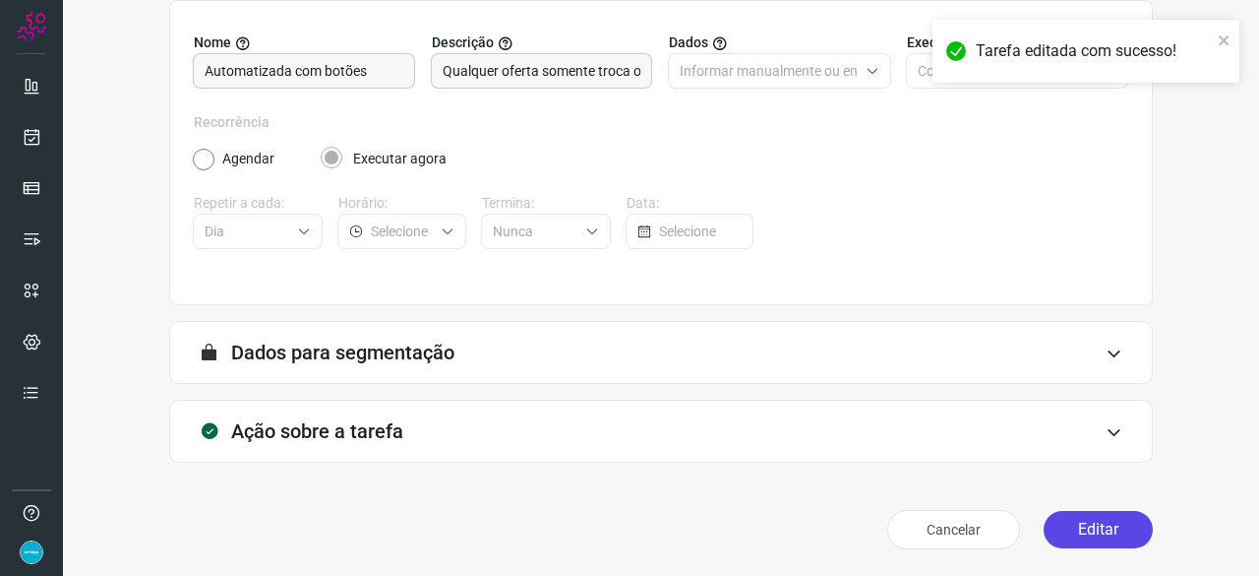
click at [1082, 536] on button "Editar" at bounding box center [1098, 529] width 109 height 37
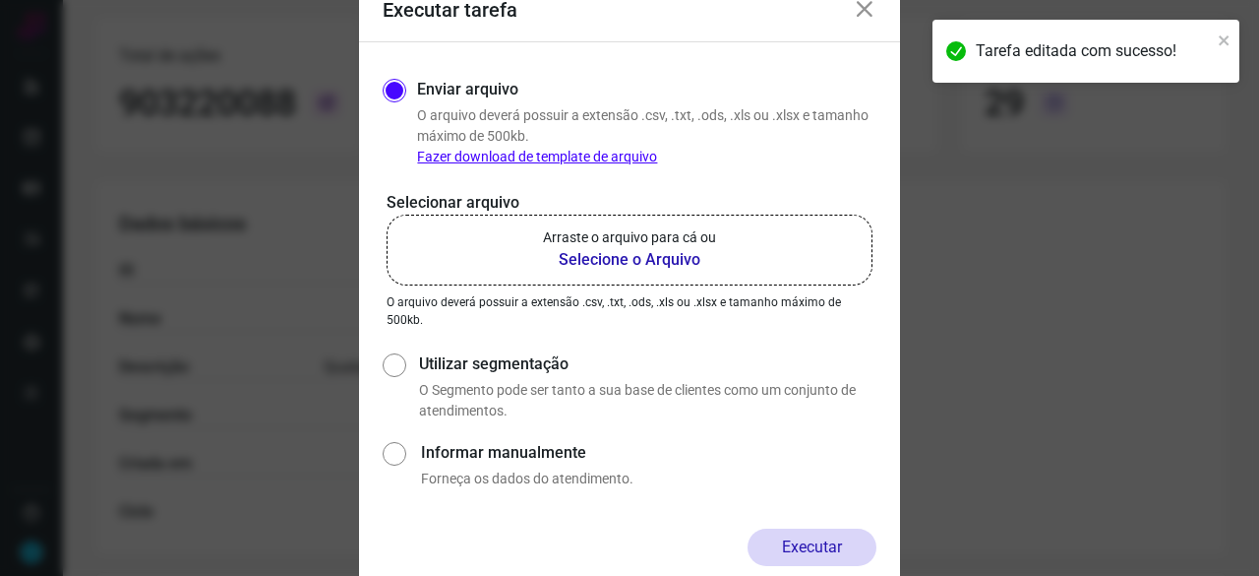
click at [603, 266] on b "Selecione o Arquivo" at bounding box center [629, 260] width 173 height 24
click at [0, 0] on input "Arraste o arquivo para cá ou Selecione o Arquivo" at bounding box center [0, 0] width 0 height 0
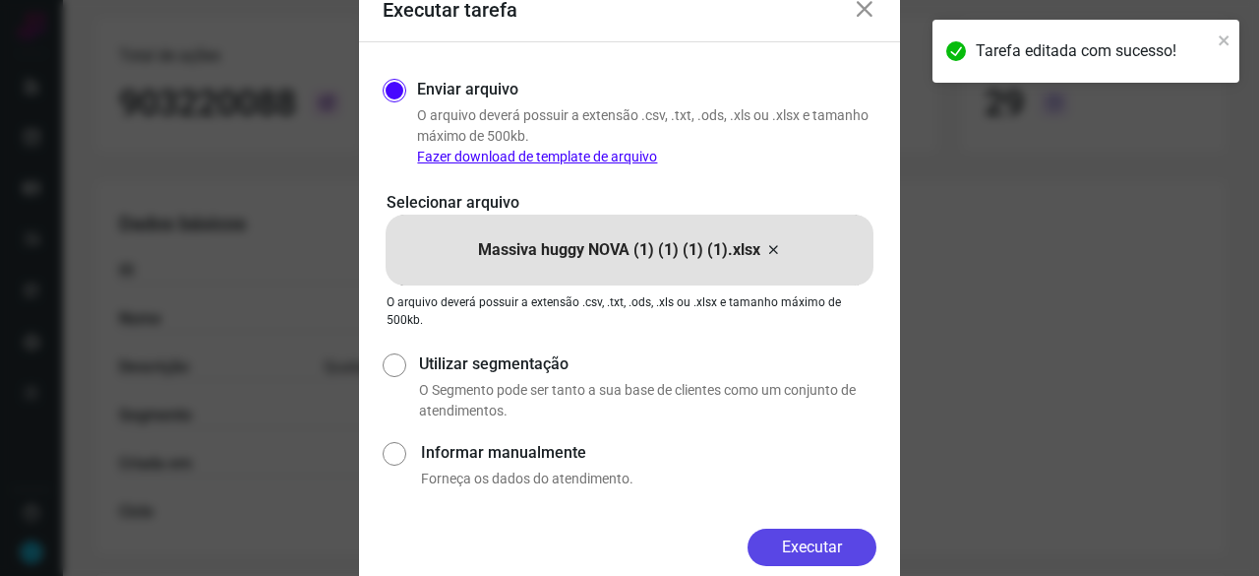
click at [854, 539] on button "Executar" at bounding box center [812, 546] width 129 height 37
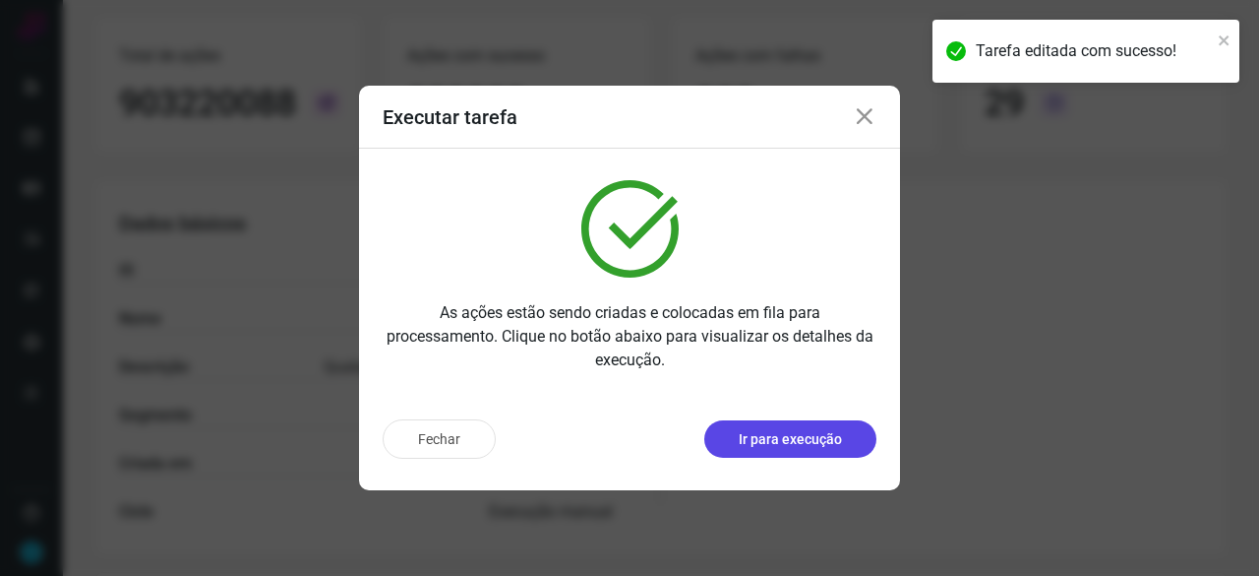
click at [820, 426] on button "Ir para execução" at bounding box center [790, 438] width 172 height 37
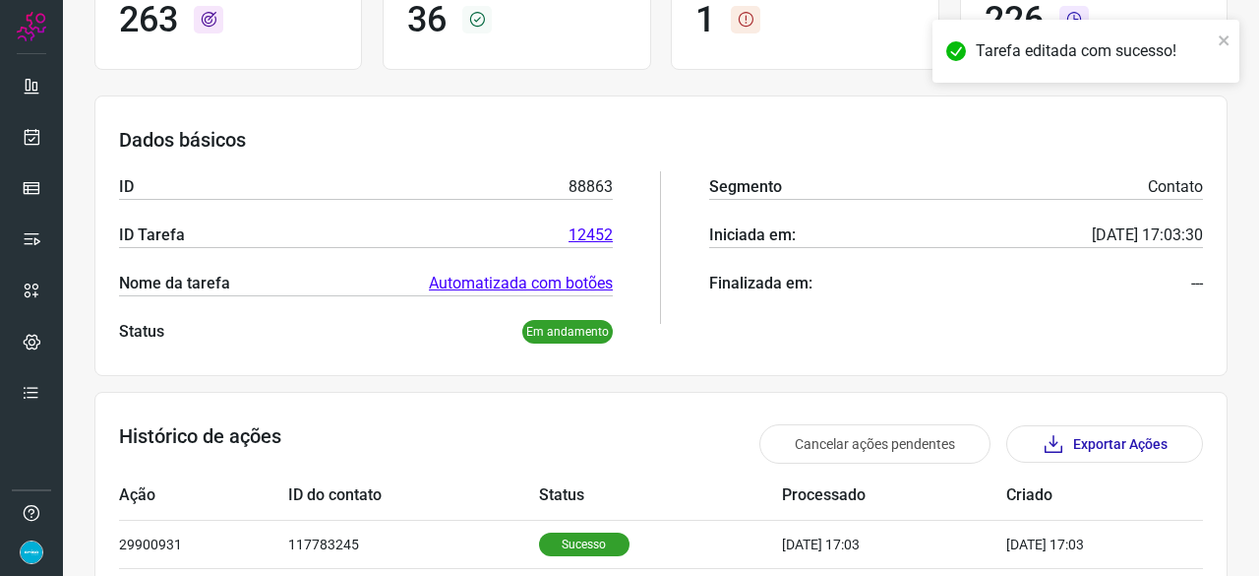
scroll to position [192, 0]
